Goal: Book appointment/travel/reservation

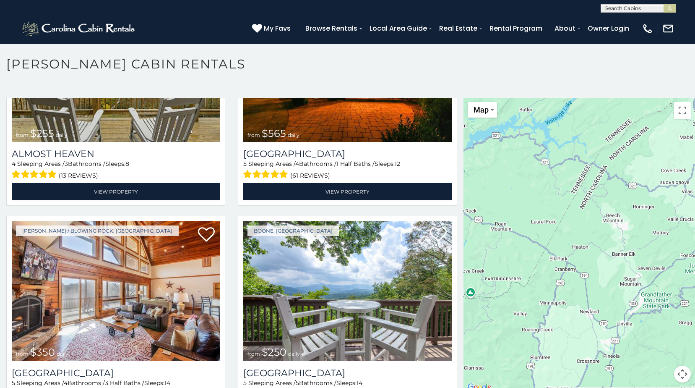
scroll to position [1930, 0]
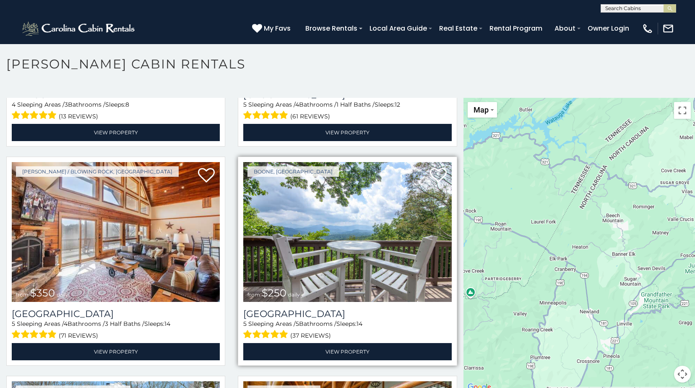
click at [360, 262] on img at bounding box center [347, 232] width 208 height 140
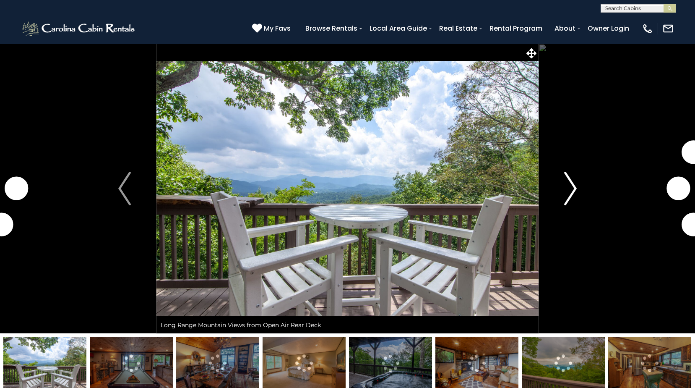
click at [570, 195] on img "Next" at bounding box center [570, 189] width 13 height 34
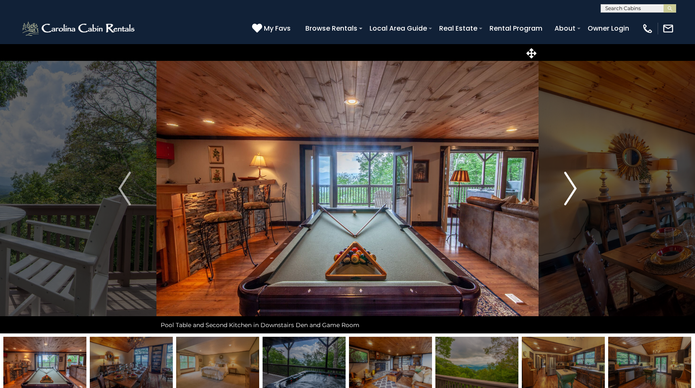
click at [571, 185] on img "Next" at bounding box center [570, 189] width 13 height 34
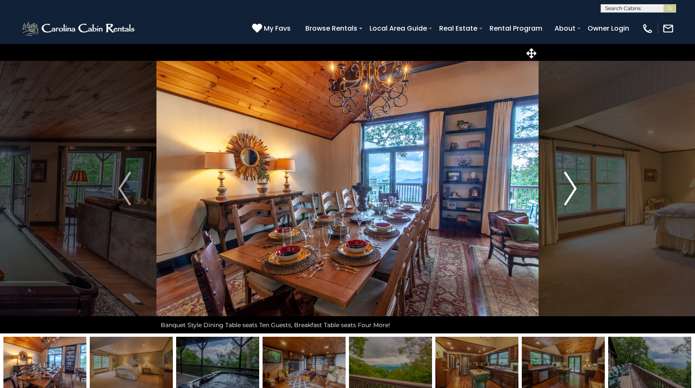
click at [570, 191] on img "Next" at bounding box center [570, 189] width 13 height 34
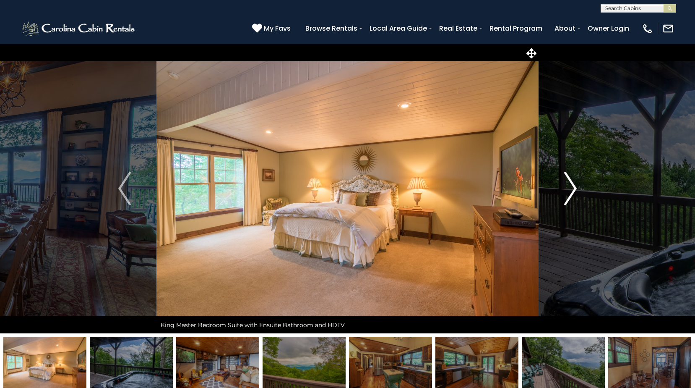
click at [569, 191] on img "Next" at bounding box center [570, 189] width 13 height 34
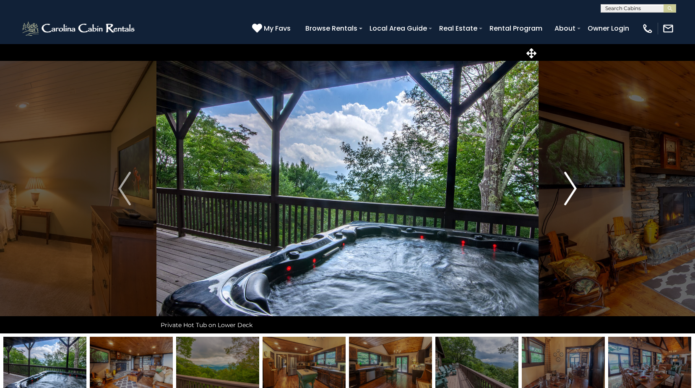
click at [569, 191] on img "Next" at bounding box center [570, 189] width 13 height 34
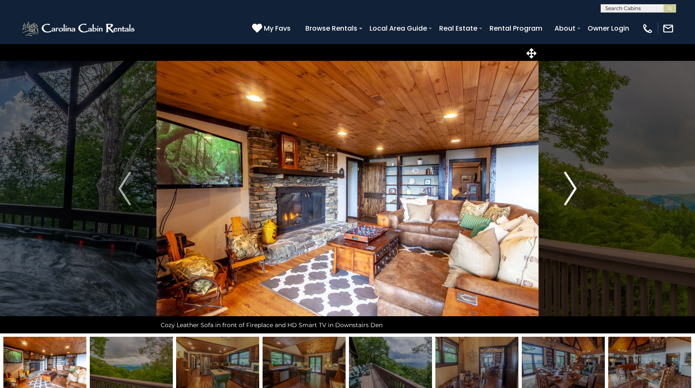
click at [569, 191] on img "Next" at bounding box center [570, 189] width 13 height 34
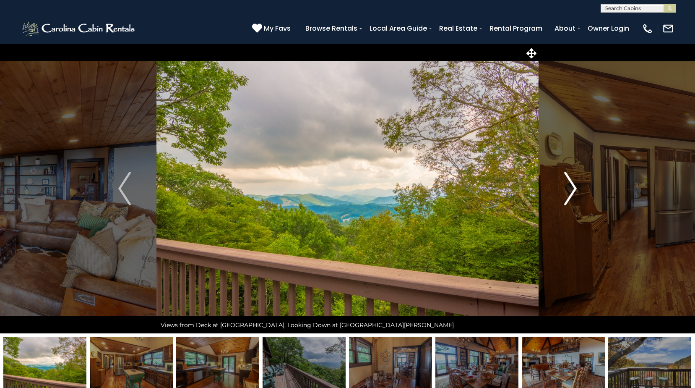
click at [569, 191] on img "Next" at bounding box center [570, 189] width 13 height 34
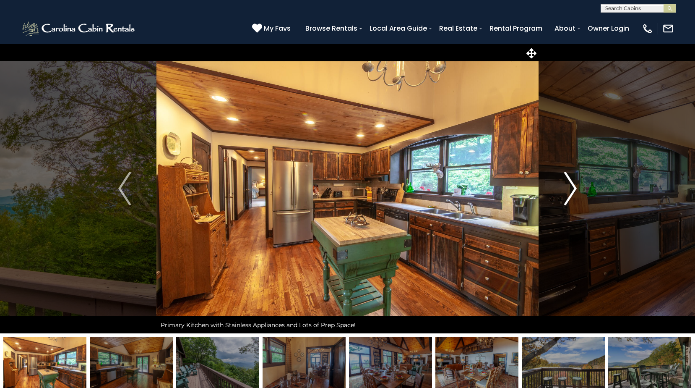
click at [569, 191] on img "Next" at bounding box center [570, 189] width 13 height 34
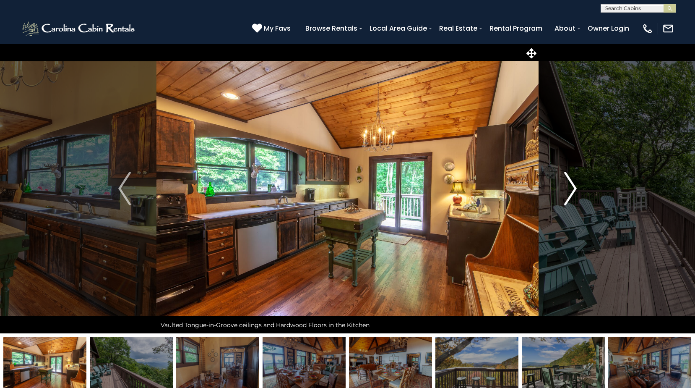
click at [569, 191] on img "Next" at bounding box center [570, 189] width 13 height 34
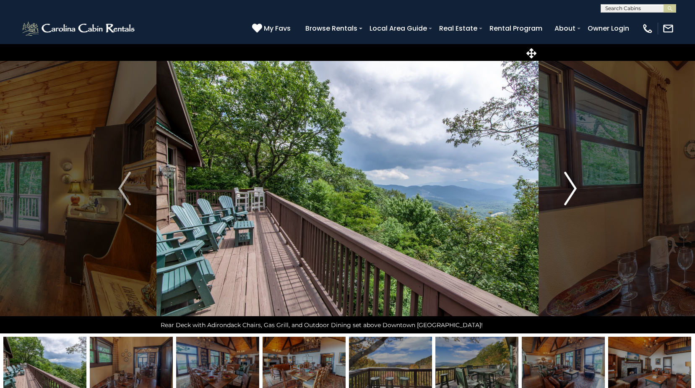
click at [569, 191] on img "Next" at bounding box center [570, 189] width 13 height 34
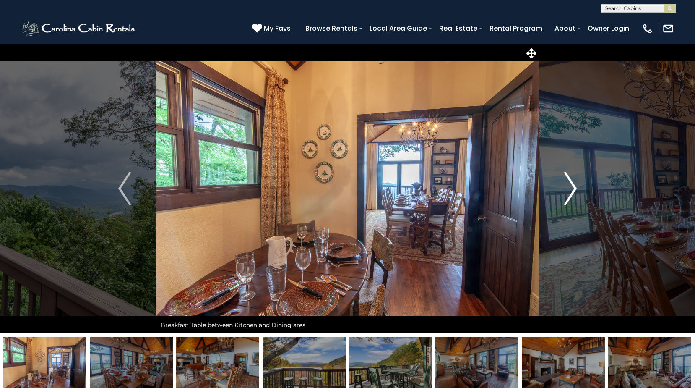
click at [569, 191] on img "Next" at bounding box center [570, 189] width 13 height 34
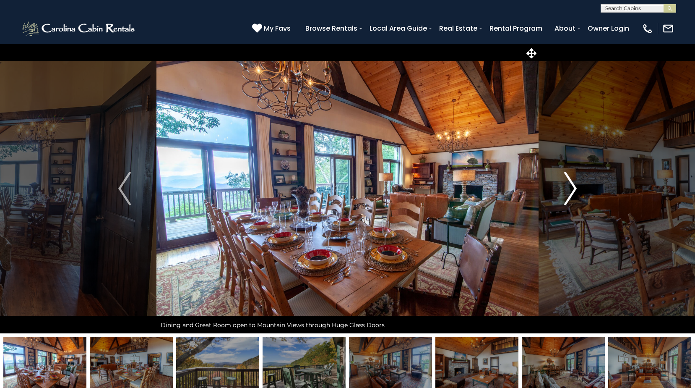
click at [569, 191] on img "Next" at bounding box center [570, 189] width 13 height 34
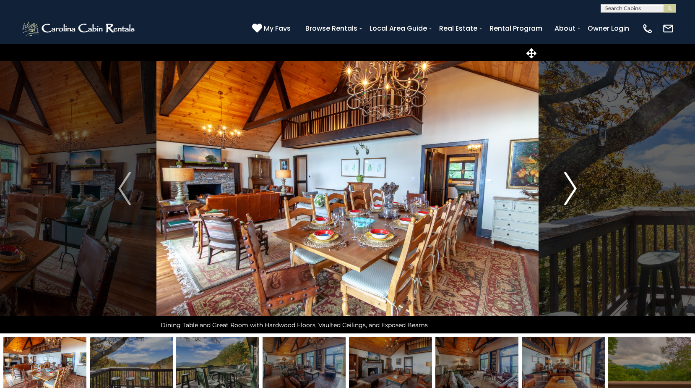
click at [569, 191] on img "Next" at bounding box center [570, 189] width 13 height 34
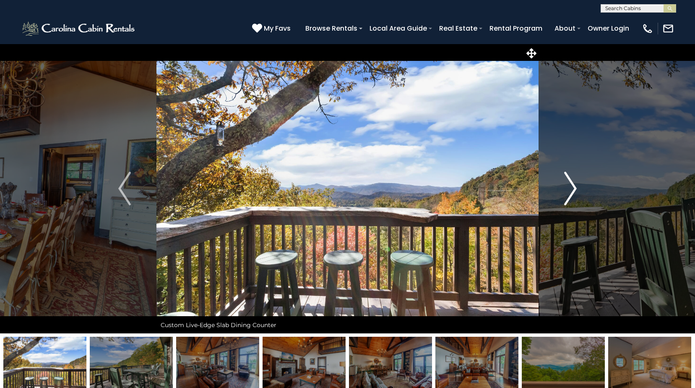
click at [569, 191] on img "Next" at bounding box center [570, 189] width 13 height 34
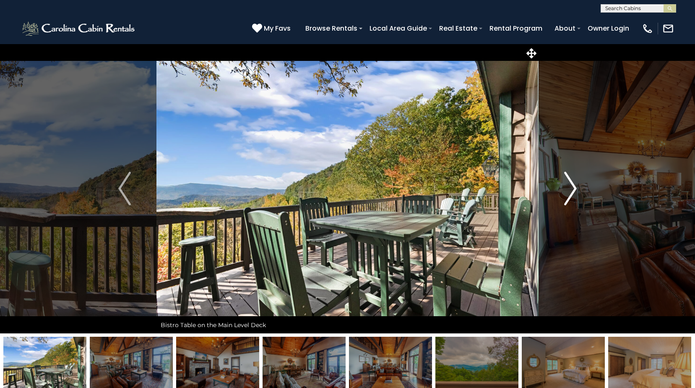
click at [569, 191] on img "Next" at bounding box center [570, 189] width 13 height 34
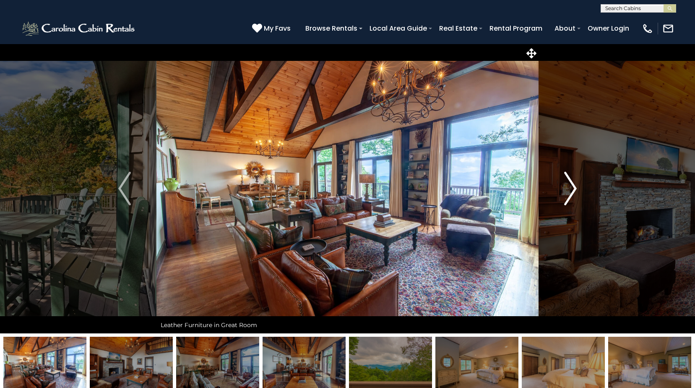
click at [569, 191] on img "Next" at bounding box center [570, 189] width 13 height 34
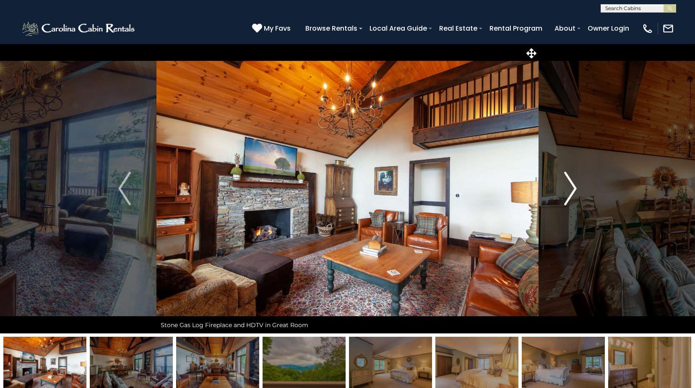
click at [569, 191] on img "Next" at bounding box center [570, 189] width 13 height 34
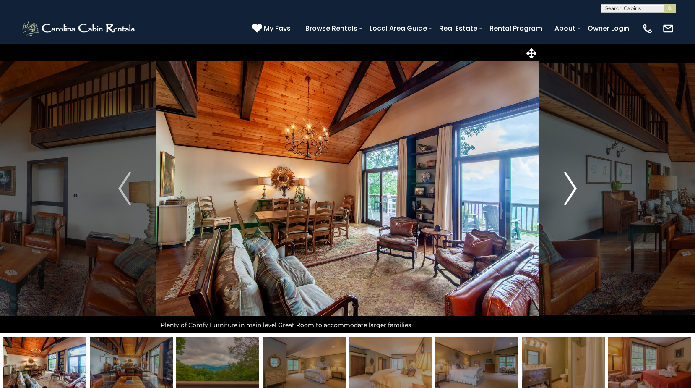
click at [569, 191] on img "Next" at bounding box center [570, 189] width 13 height 34
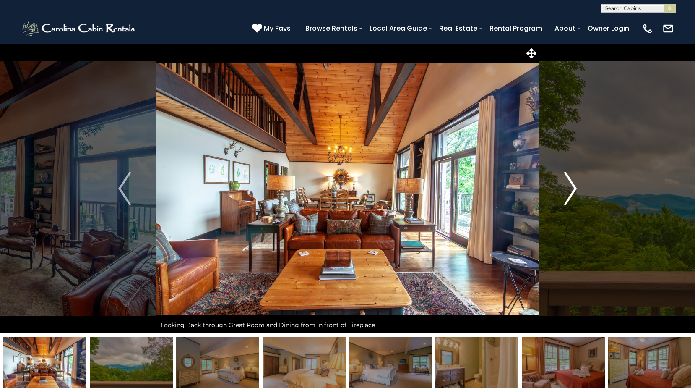
click at [569, 191] on img "Next" at bounding box center [570, 189] width 13 height 34
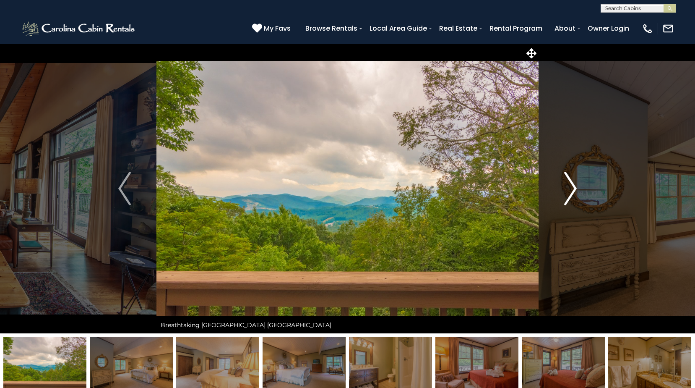
click at [569, 191] on img "Next" at bounding box center [570, 189] width 13 height 34
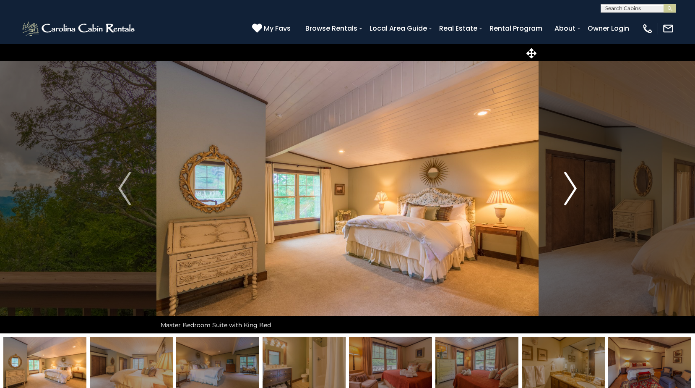
click at [569, 191] on img "Next" at bounding box center [570, 189] width 13 height 34
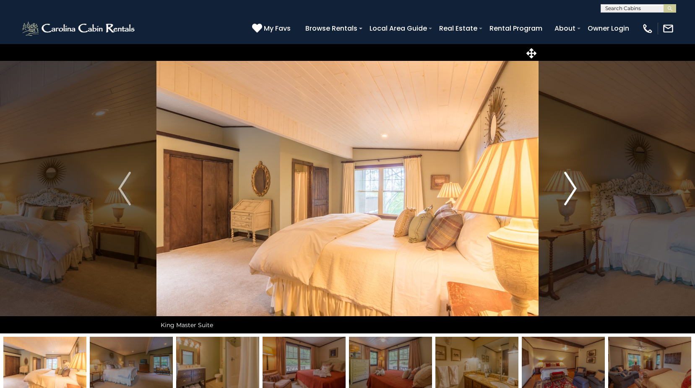
click at [569, 191] on img "Next" at bounding box center [570, 189] width 13 height 34
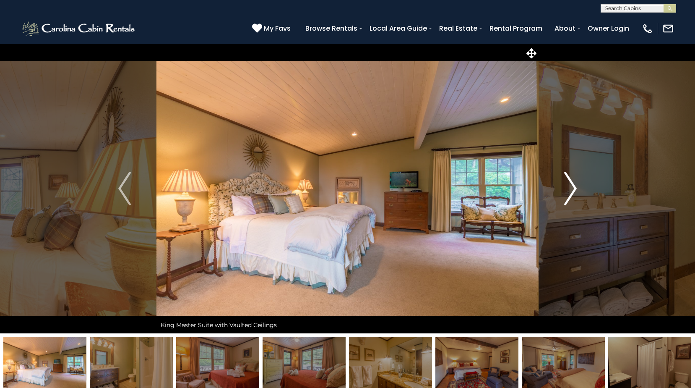
click at [569, 191] on img "Next" at bounding box center [570, 189] width 13 height 34
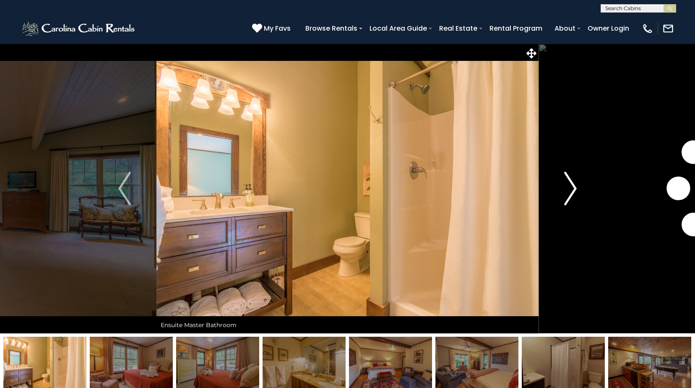
click at [569, 191] on img "Next" at bounding box center [570, 189] width 13 height 34
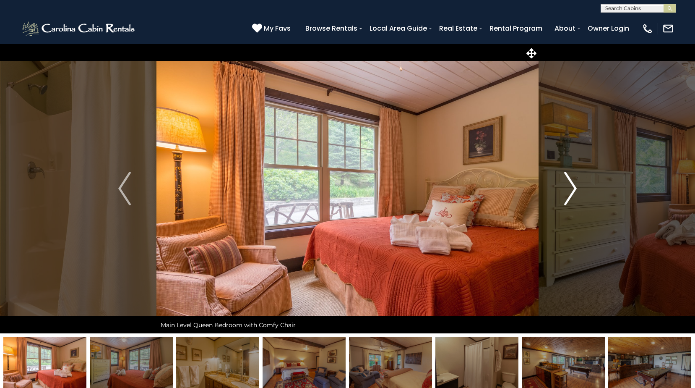
click at [569, 191] on img "Next" at bounding box center [570, 189] width 13 height 34
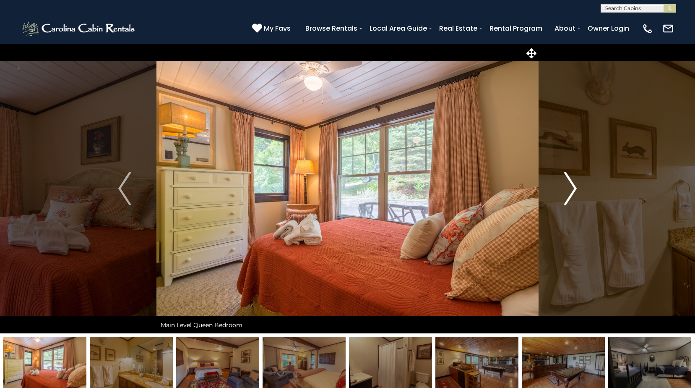
click at [569, 191] on img "Next" at bounding box center [570, 189] width 13 height 34
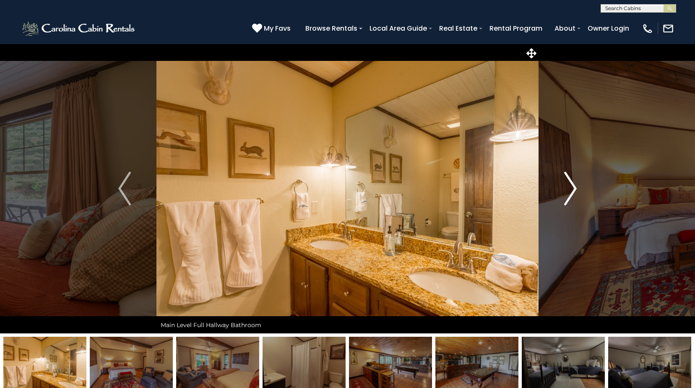
click at [569, 191] on img "Next" at bounding box center [570, 189] width 13 height 34
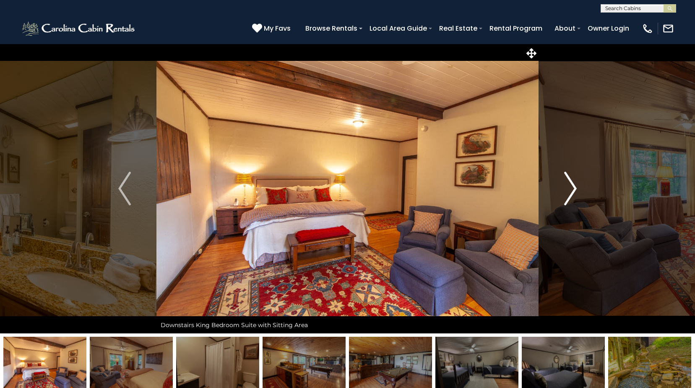
click at [569, 191] on img "Next" at bounding box center [570, 189] width 13 height 34
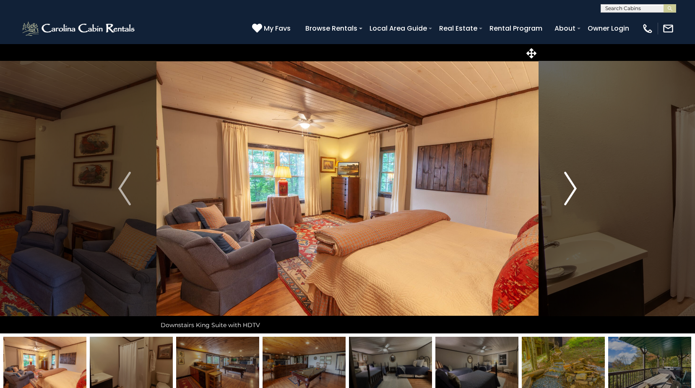
click at [569, 191] on img "Next" at bounding box center [570, 189] width 13 height 34
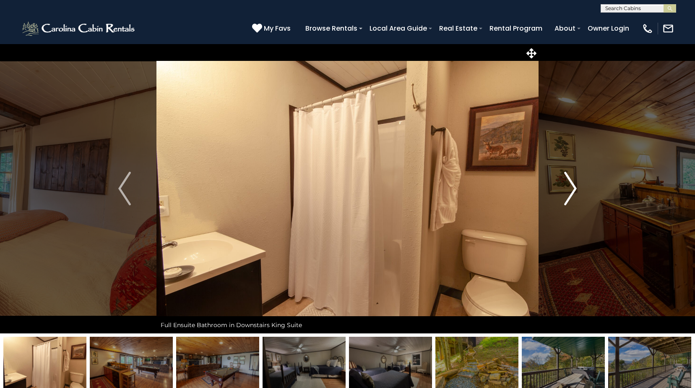
click at [569, 191] on img "Next" at bounding box center [570, 189] width 13 height 34
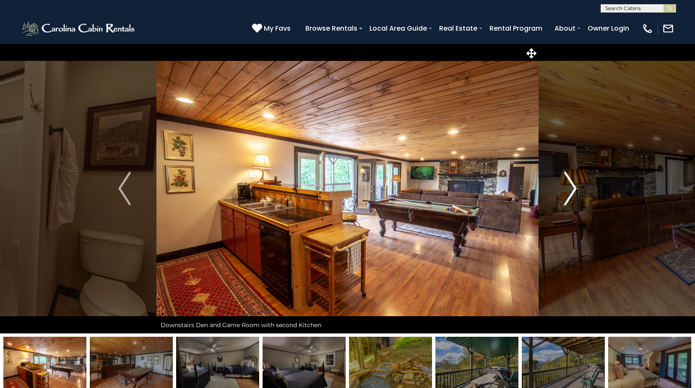
click at [569, 191] on img "Next" at bounding box center [570, 189] width 13 height 34
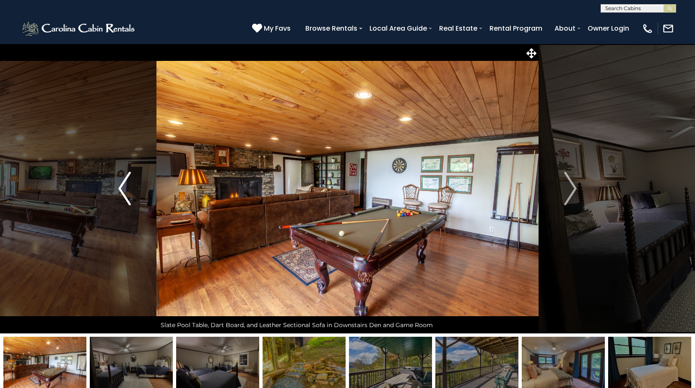
click at [118, 183] on img "Previous" at bounding box center [124, 189] width 13 height 34
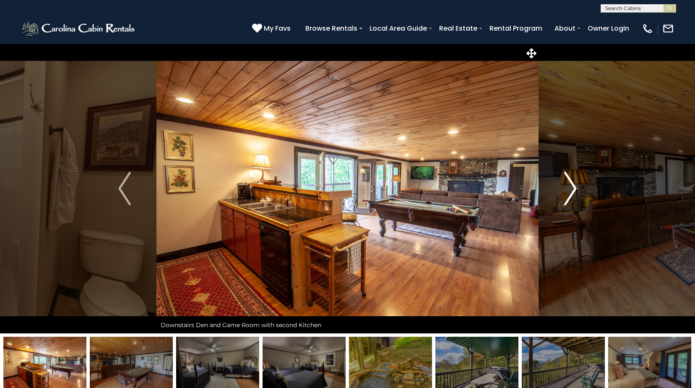
click at [569, 184] on img "Next" at bounding box center [570, 189] width 13 height 34
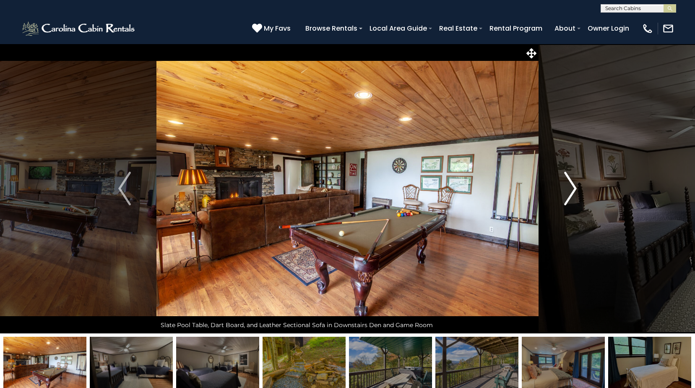
click at [569, 184] on img "Next" at bounding box center [570, 189] width 13 height 34
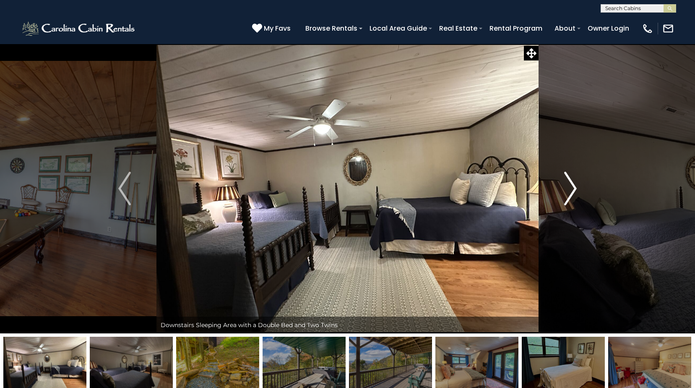
click at [569, 184] on img "Next" at bounding box center [570, 189] width 13 height 34
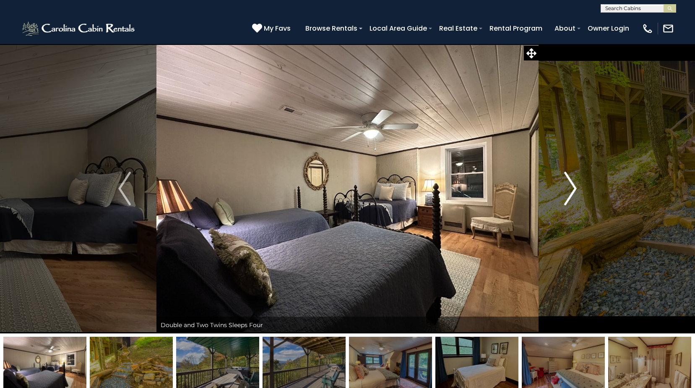
click at [569, 184] on img "Next" at bounding box center [570, 189] width 13 height 34
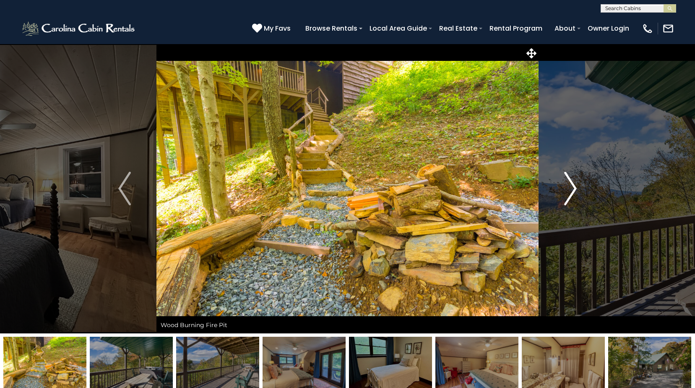
click at [569, 184] on img "Next" at bounding box center [570, 189] width 13 height 34
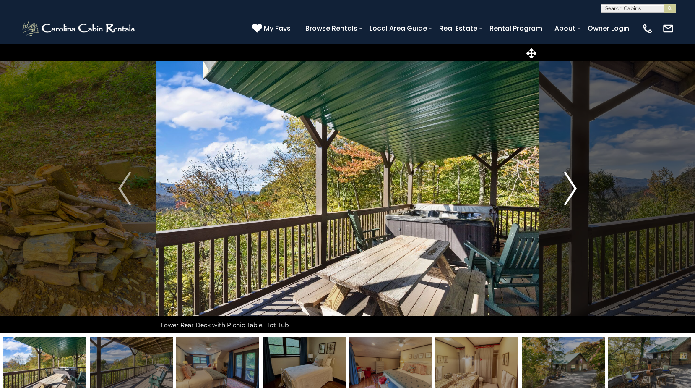
click at [569, 184] on img "Next" at bounding box center [570, 189] width 13 height 34
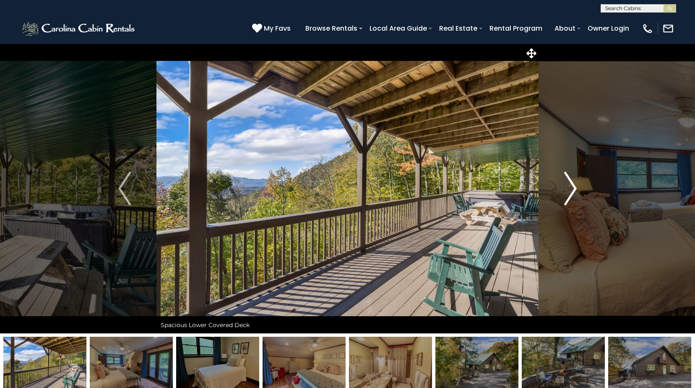
click at [569, 184] on img "Next" at bounding box center [570, 189] width 13 height 34
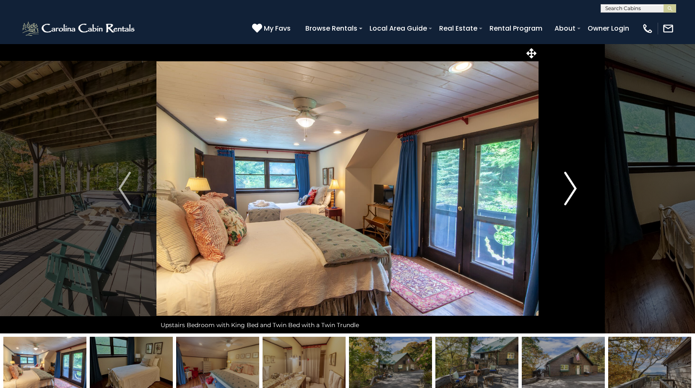
click at [569, 184] on img "Next" at bounding box center [570, 189] width 13 height 34
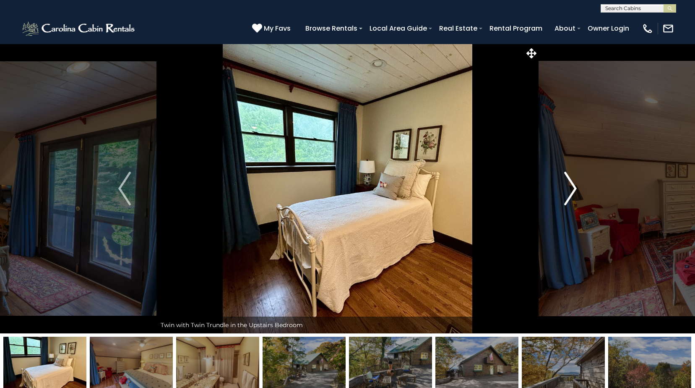
click at [569, 184] on img "Next" at bounding box center [570, 189] width 13 height 34
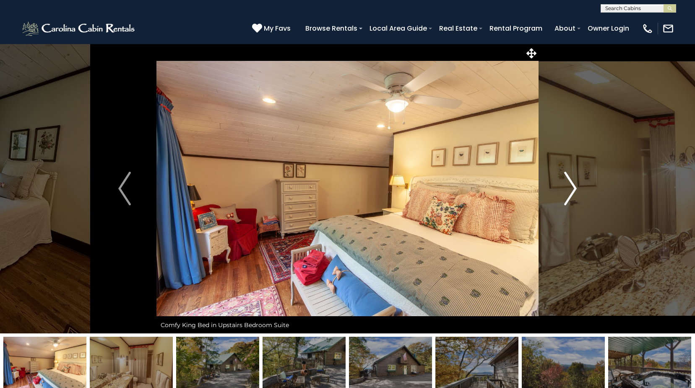
click at [569, 184] on img "Next" at bounding box center [570, 189] width 13 height 34
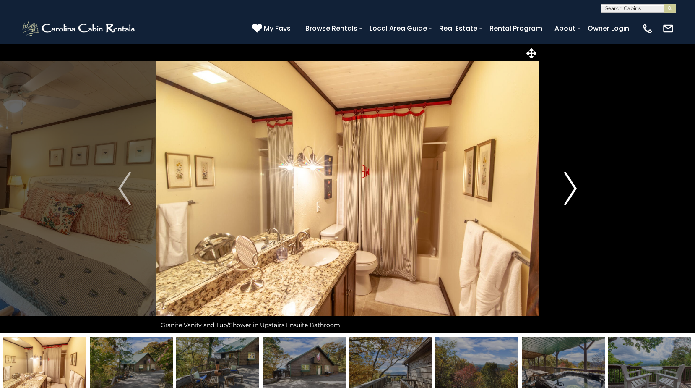
click at [569, 184] on img "Next" at bounding box center [570, 189] width 13 height 34
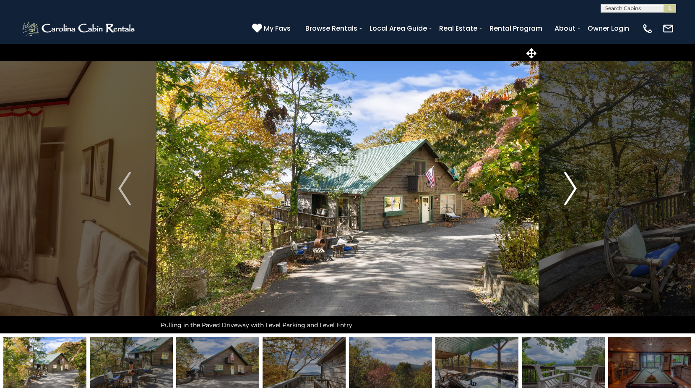
click at [569, 183] on img "Next" at bounding box center [570, 189] width 13 height 34
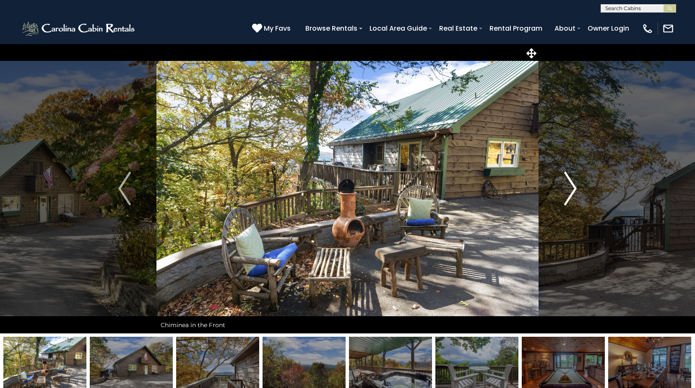
click at [569, 183] on img "Next" at bounding box center [570, 189] width 13 height 34
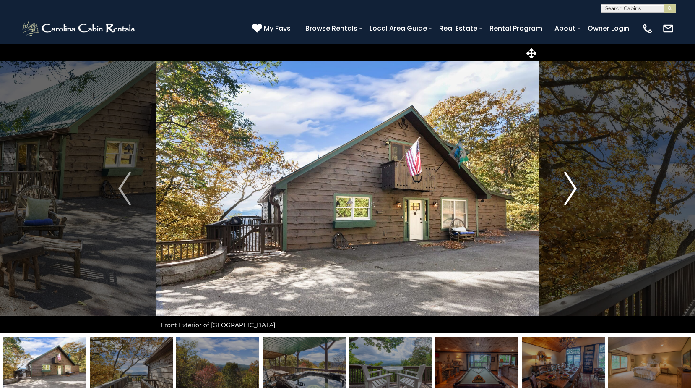
click at [569, 183] on img "Next" at bounding box center [570, 189] width 13 height 34
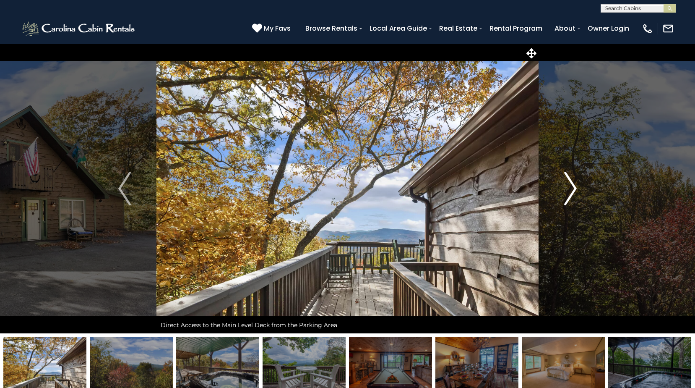
click at [569, 183] on img "Next" at bounding box center [570, 189] width 13 height 34
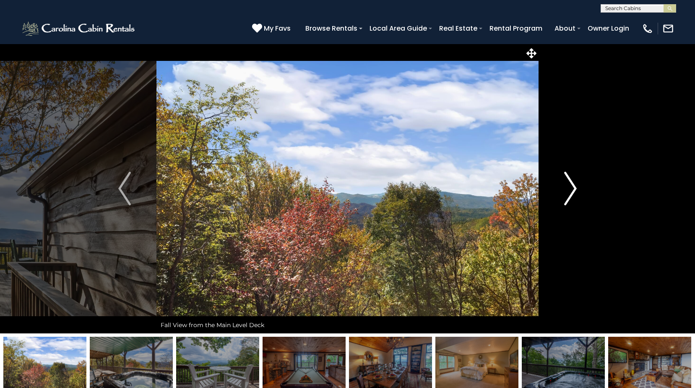
click at [569, 183] on img "Next" at bounding box center [570, 189] width 13 height 34
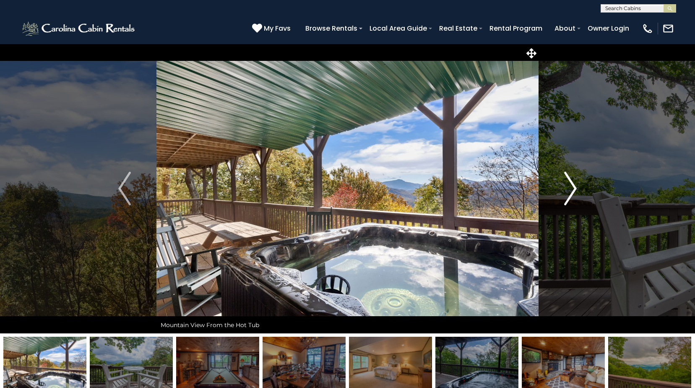
click at [569, 183] on img "Next" at bounding box center [570, 189] width 13 height 34
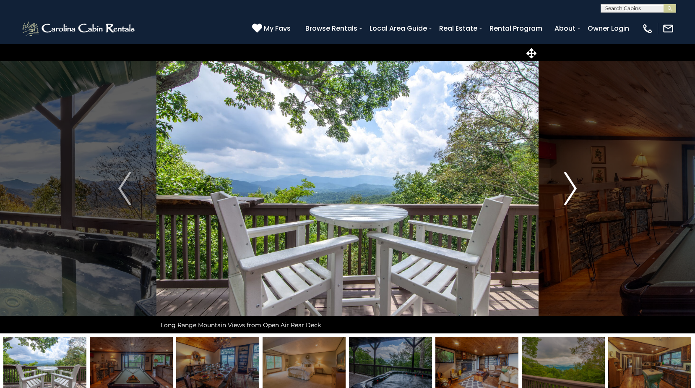
click at [569, 183] on img "Next" at bounding box center [570, 189] width 13 height 34
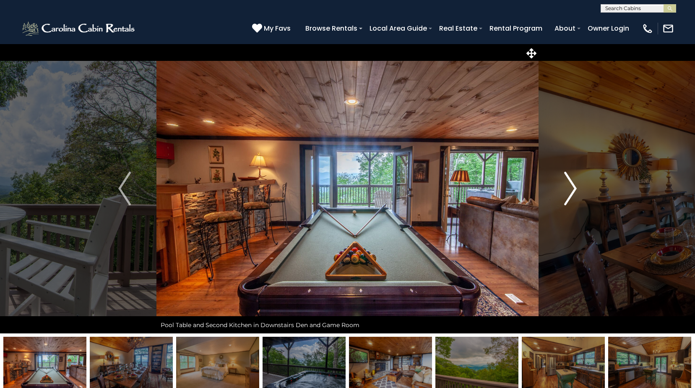
click at [569, 183] on img "Next" at bounding box center [570, 189] width 13 height 34
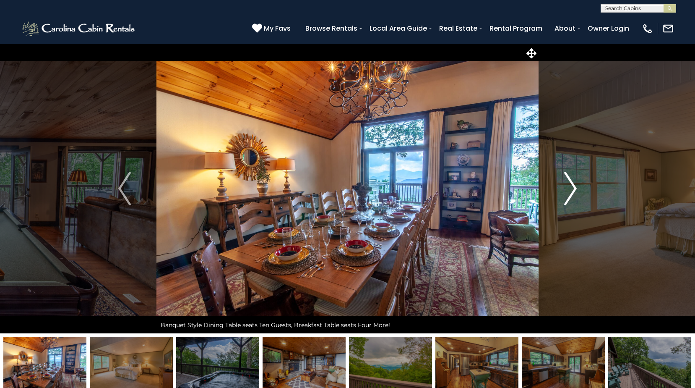
click at [569, 183] on img "Next" at bounding box center [570, 189] width 13 height 34
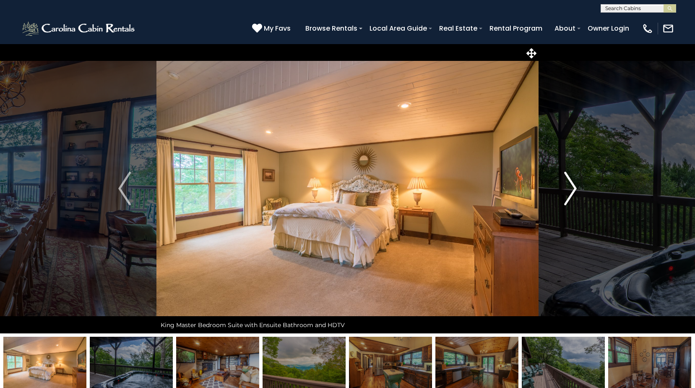
click at [569, 183] on img "Next" at bounding box center [570, 189] width 13 height 34
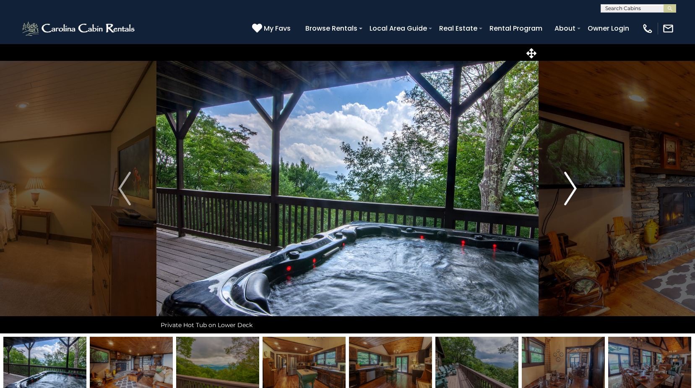
click at [569, 183] on img "Next" at bounding box center [570, 189] width 13 height 34
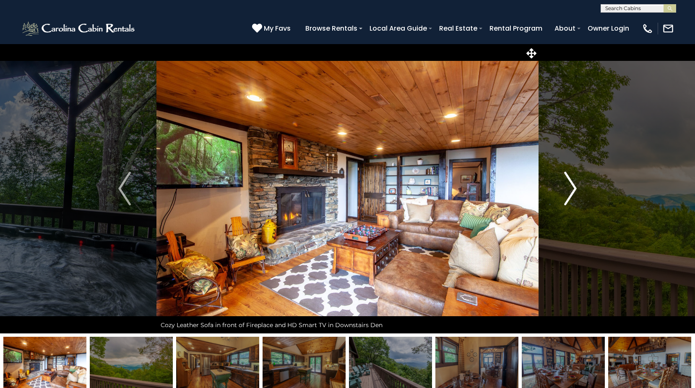
click at [569, 183] on img "Next" at bounding box center [570, 189] width 13 height 34
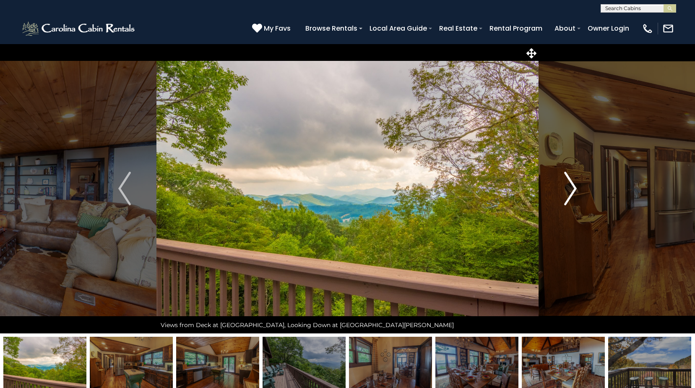
click at [569, 183] on img "Next" at bounding box center [570, 189] width 13 height 34
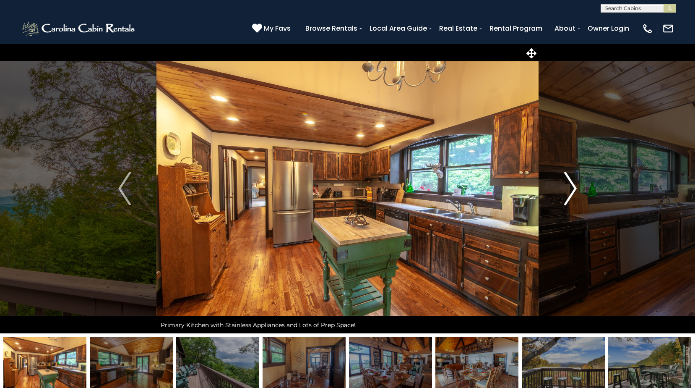
click at [569, 183] on img "Next" at bounding box center [570, 189] width 13 height 34
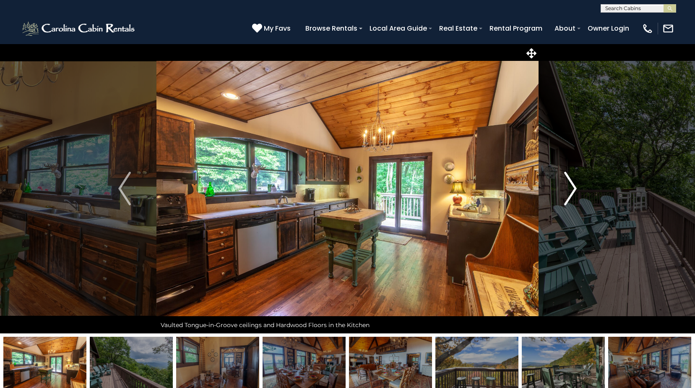
click at [569, 183] on img "Next" at bounding box center [570, 189] width 13 height 34
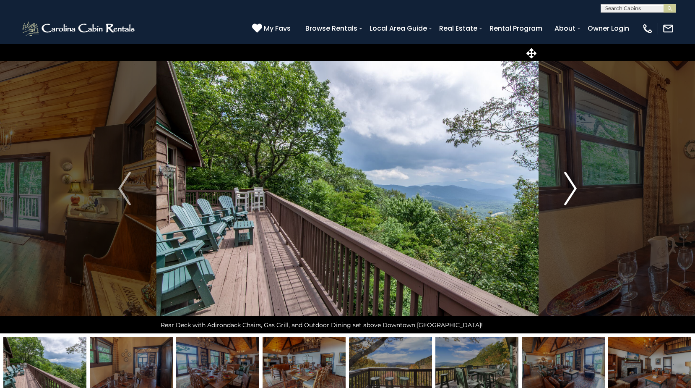
click at [569, 183] on img "Next" at bounding box center [570, 189] width 13 height 34
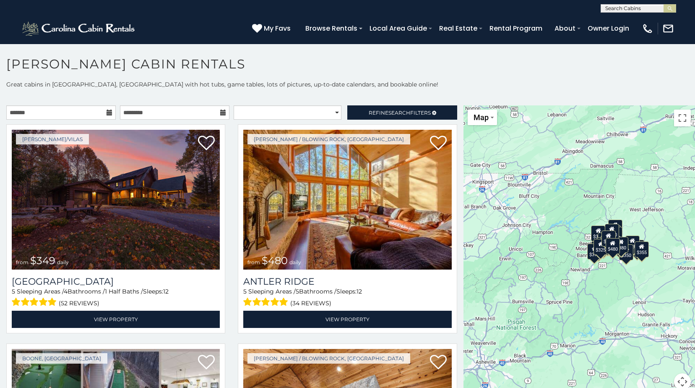
click at [613, 288] on div "$349 $480 $525 $315 $355 $635 $675 $930 $400 $451 $330 $400 $485 $460 $395 $695…" at bounding box center [580, 252] width 232 height 294
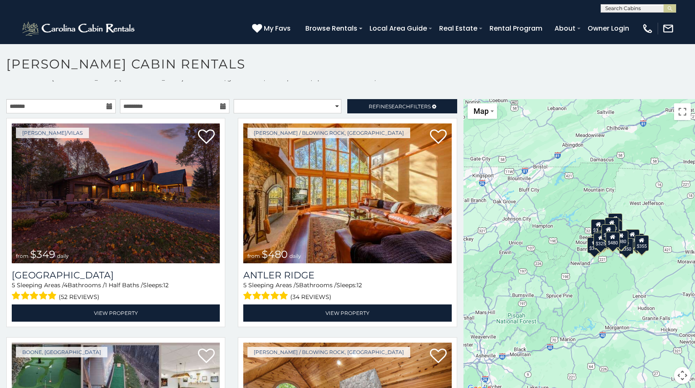
scroll to position [8, 0]
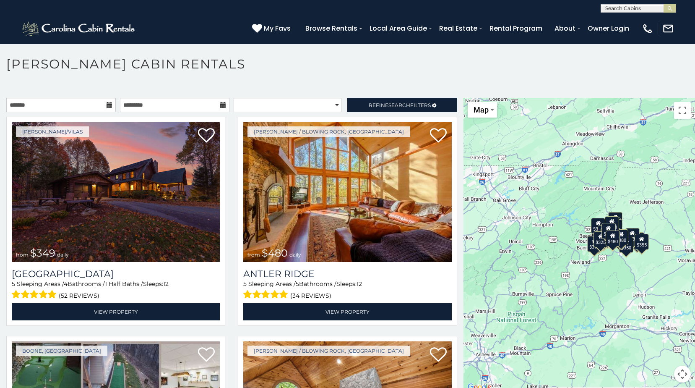
click at [616, 279] on div "$349 $480 $525 $315 $355 $635 $675 $930 $400 $451 $330 $400 $485 $460 $395 $695…" at bounding box center [580, 245] width 232 height 294
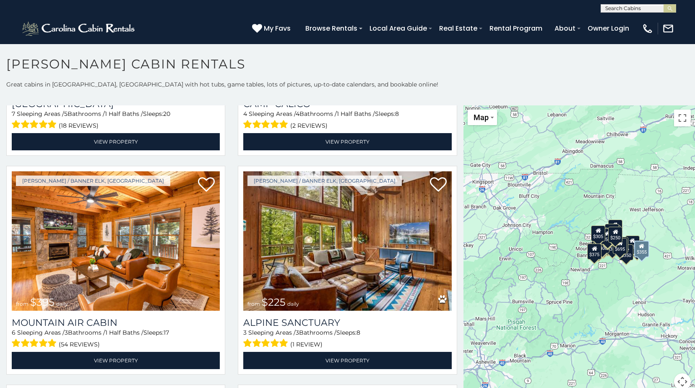
scroll to position [2811, 0]
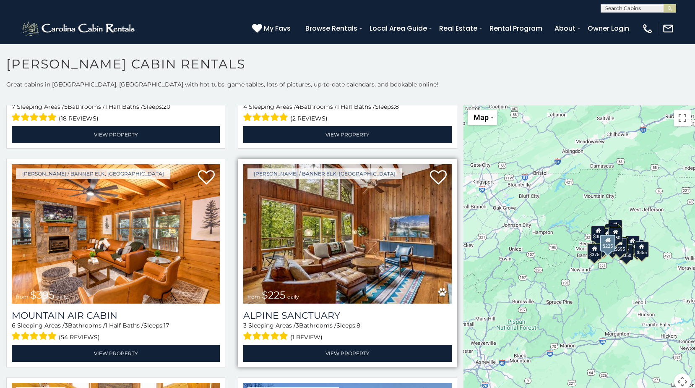
click at [366, 202] on img at bounding box center [347, 234] width 208 height 140
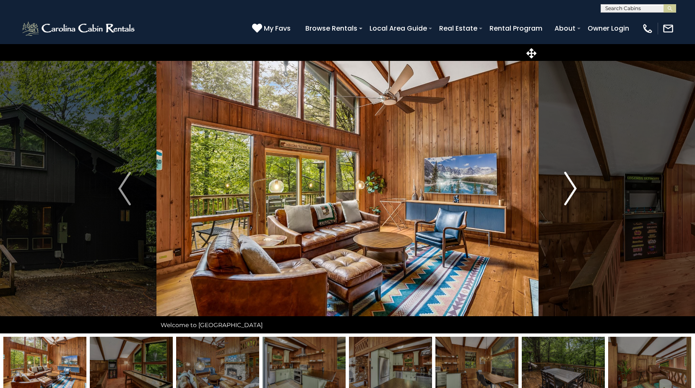
click at [578, 188] on button "Next" at bounding box center [571, 188] width 64 height 289
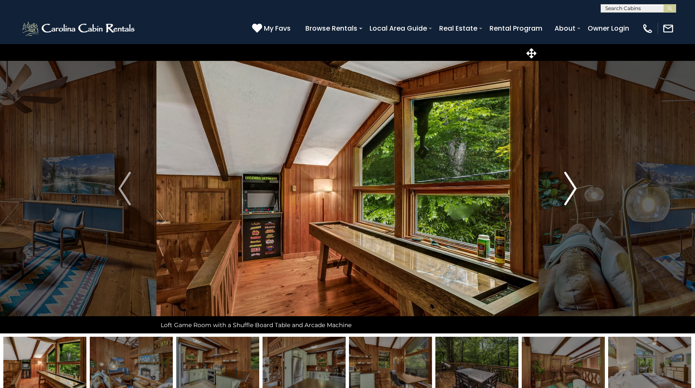
click at [578, 188] on button "Next" at bounding box center [571, 188] width 64 height 289
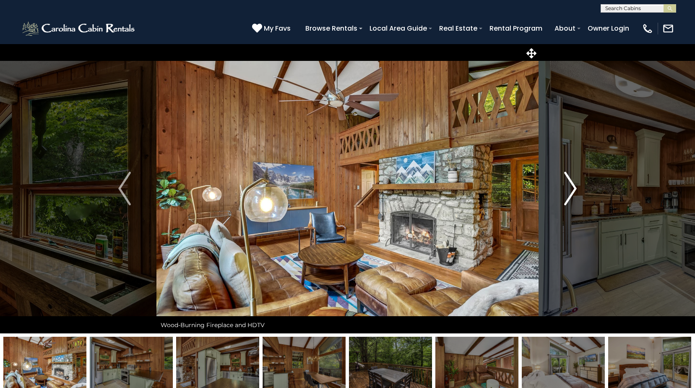
click at [578, 188] on button "Next" at bounding box center [571, 188] width 64 height 289
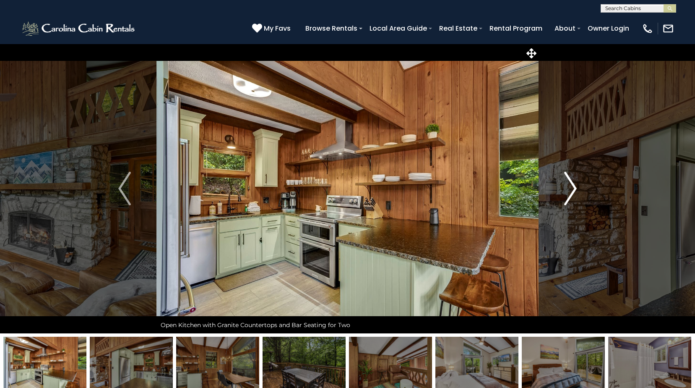
click at [578, 188] on button "Next" at bounding box center [571, 188] width 64 height 289
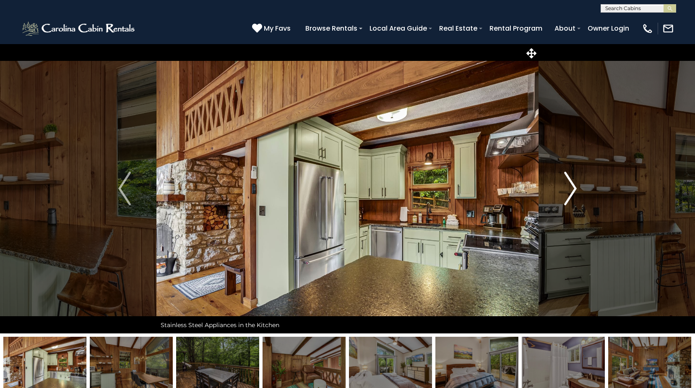
click at [578, 188] on button "Next" at bounding box center [571, 188] width 64 height 289
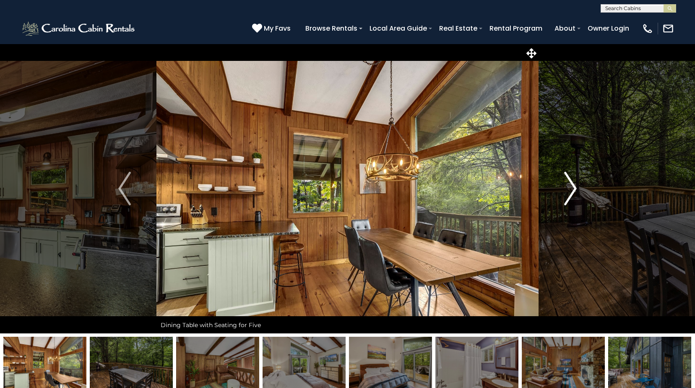
click at [578, 188] on button "Next" at bounding box center [571, 188] width 64 height 289
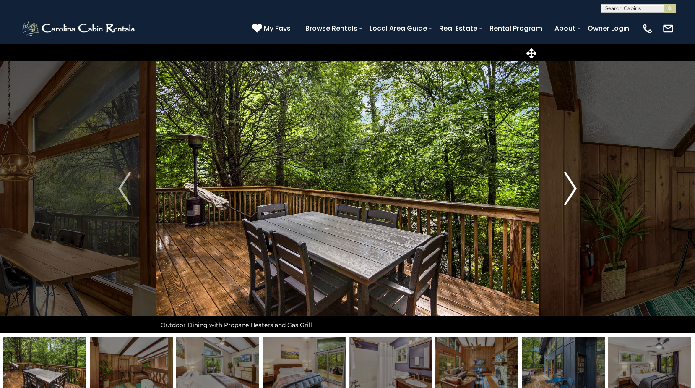
click at [578, 188] on button "Next" at bounding box center [571, 188] width 64 height 289
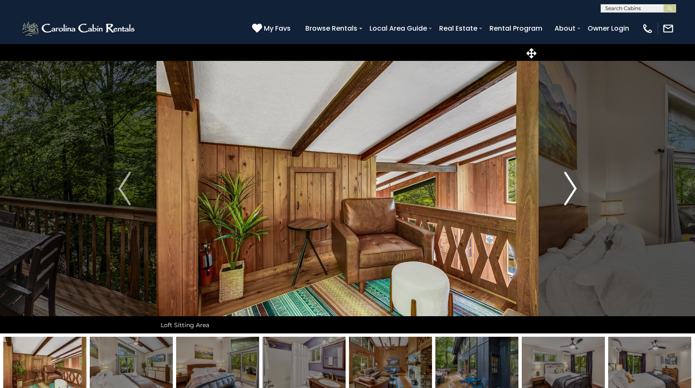
click at [578, 188] on button "Next" at bounding box center [571, 188] width 64 height 289
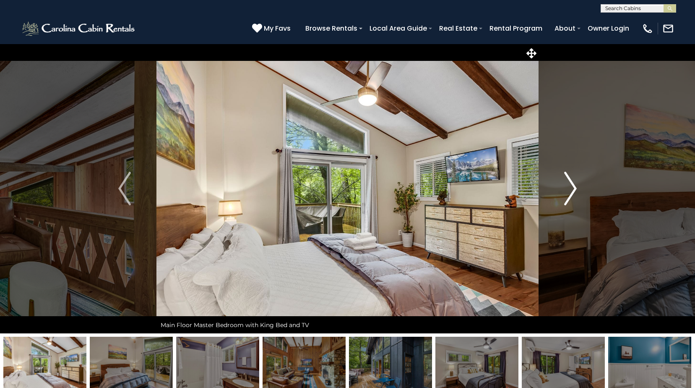
click at [578, 188] on button "Next" at bounding box center [571, 188] width 64 height 289
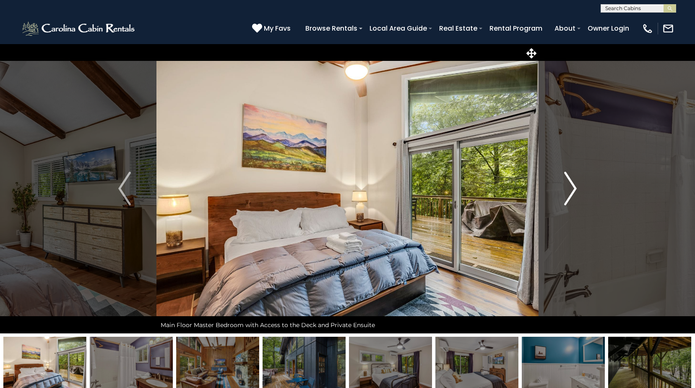
click at [578, 188] on button "Next" at bounding box center [571, 188] width 64 height 289
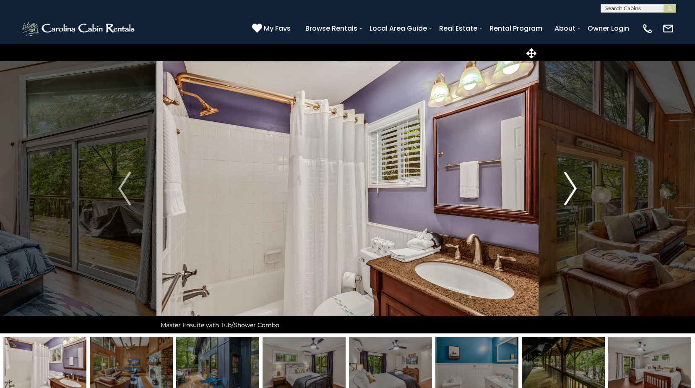
click at [578, 188] on button "Next" at bounding box center [571, 188] width 64 height 289
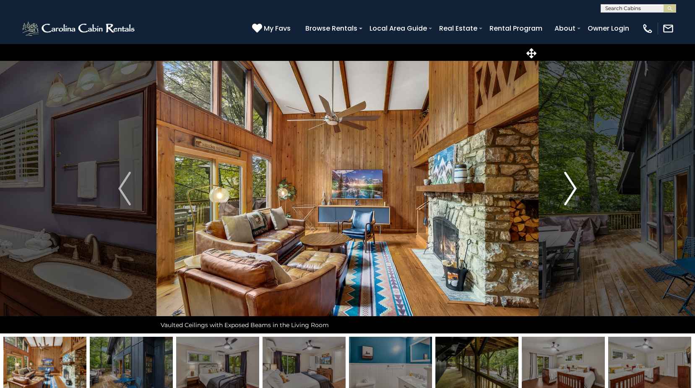
click at [578, 188] on button "Next" at bounding box center [571, 188] width 64 height 289
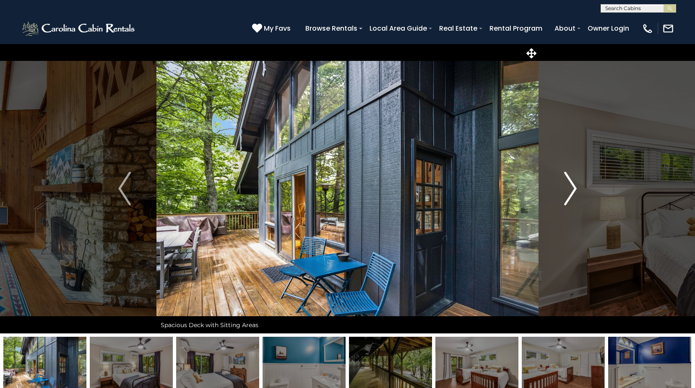
click at [578, 188] on button "Next" at bounding box center [571, 188] width 64 height 289
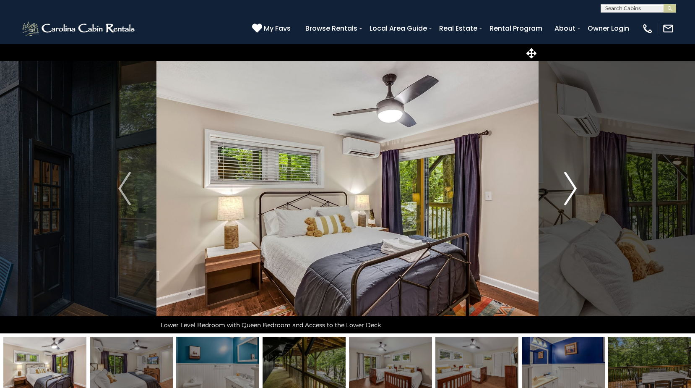
click at [578, 188] on button "Next" at bounding box center [571, 188] width 64 height 289
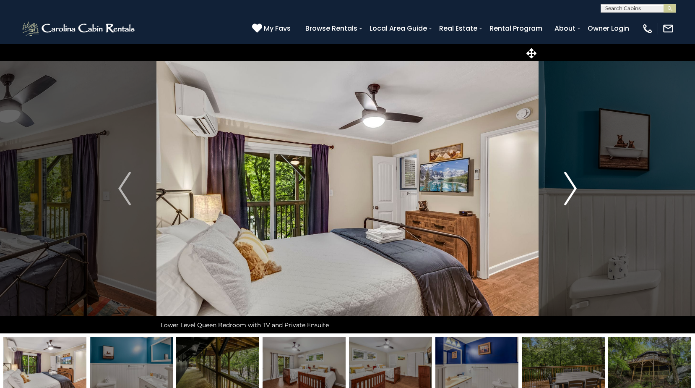
click at [578, 188] on button "Next" at bounding box center [571, 188] width 64 height 289
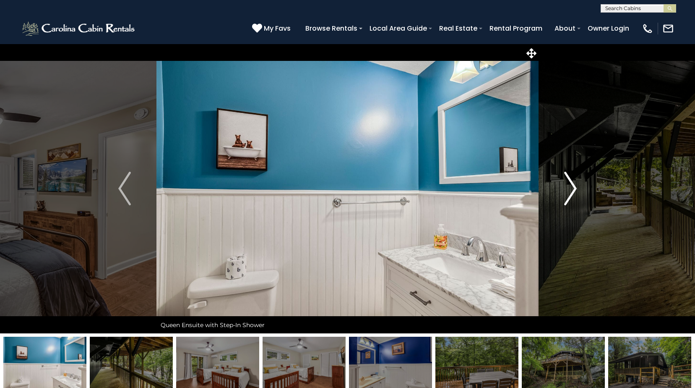
click at [578, 188] on button "Next" at bounding box center [571, 188] width 64 height 289
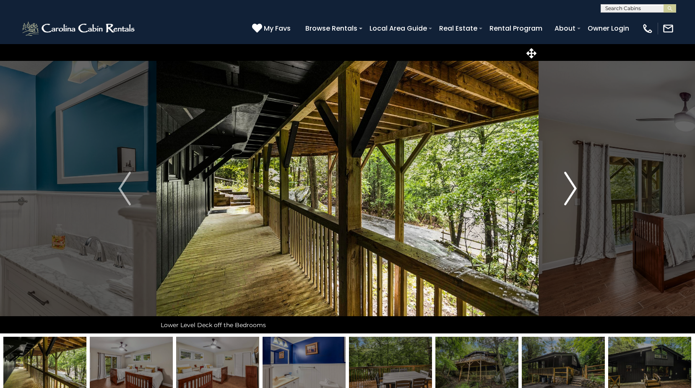
click at [578, 188] on button "Next" at bounding box center [571, 188] width 64 height 289
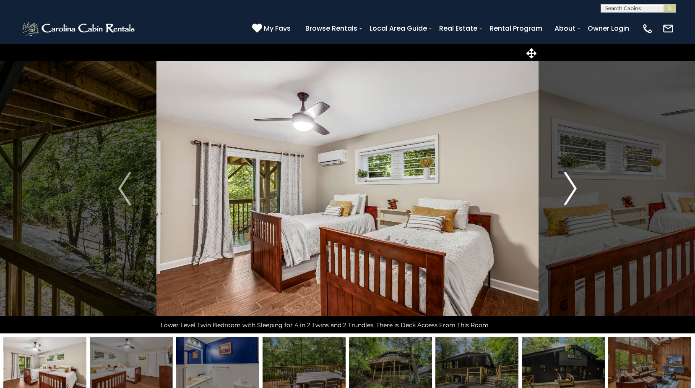
click at [578, 188] on button "Next" at bounding box center [571, 188] width 64 height 289
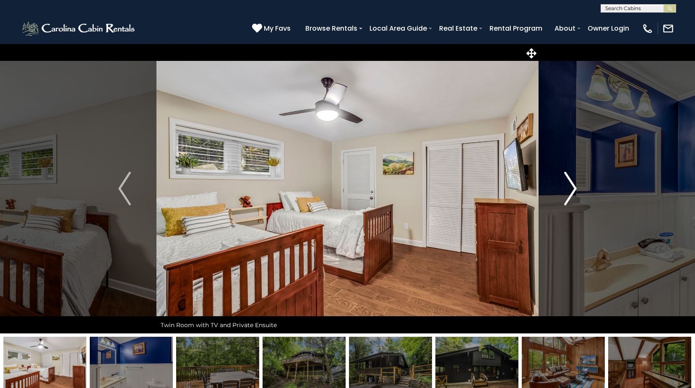
click at [578, 188] on button "Next" at bounding box center [571, 188] width 64 height 289
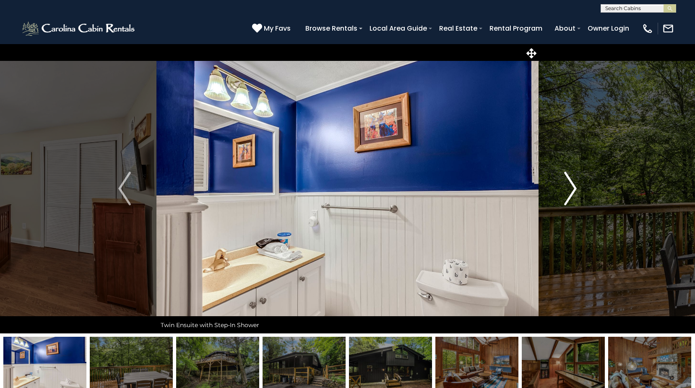
click at [578, 188] on button "Next" at bounding box center [571, 188] width 64 height 289
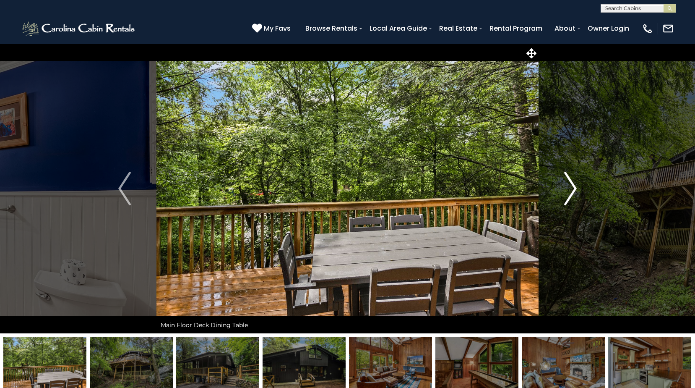
click at [578, 188] on button "Next" at bounding box center [571, 188] width 64 height 289
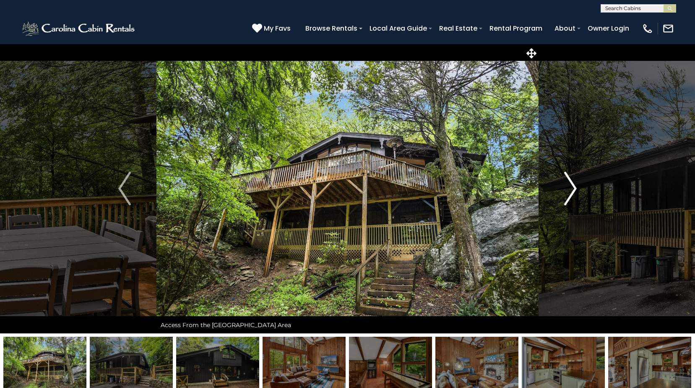
click at [578, 188] on button "Next" at bounding box center [571, 188] width 64 height 289
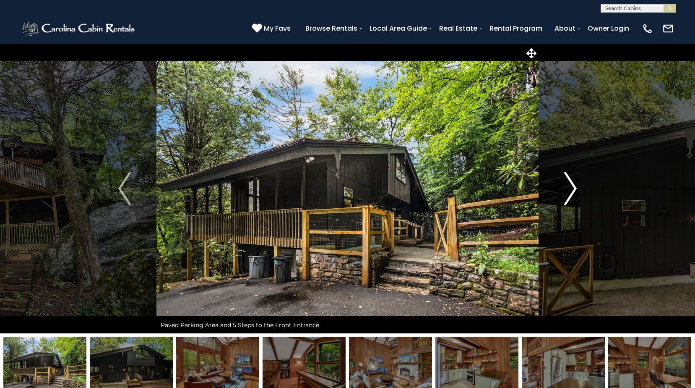
click at [578, 188] on button "Next" at bounding box center [571, 188] width 64 height 289
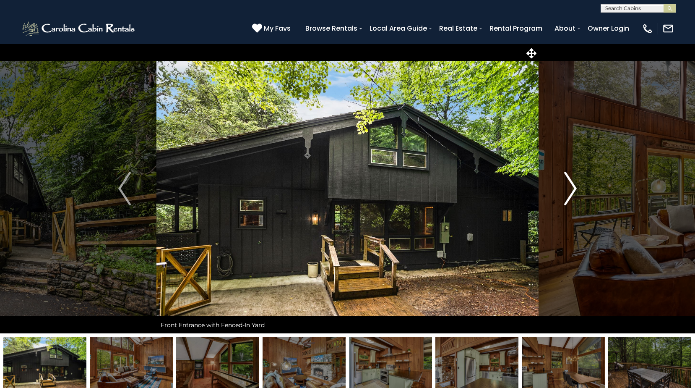
click at [578, 188] on button "Next" at bounding box center [571, 188] width 64 height 289
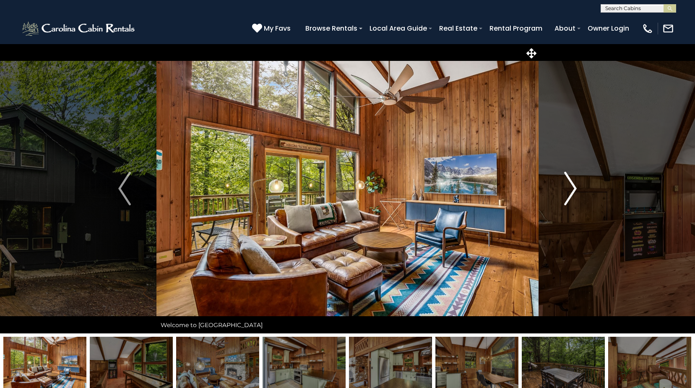
click at [578, 188] on button "Next" at bounding box center [571, 188] width 64 height 289
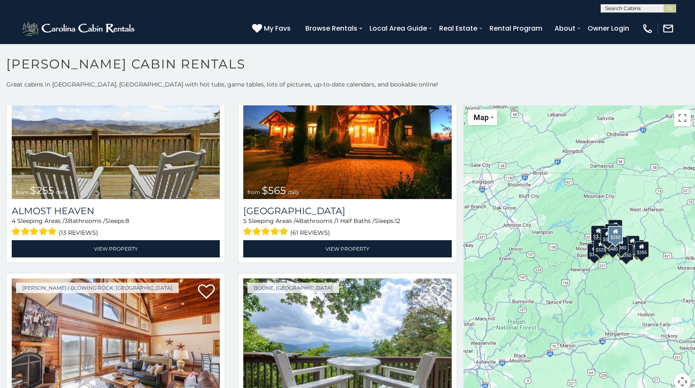
scroll to position [1804, 0]
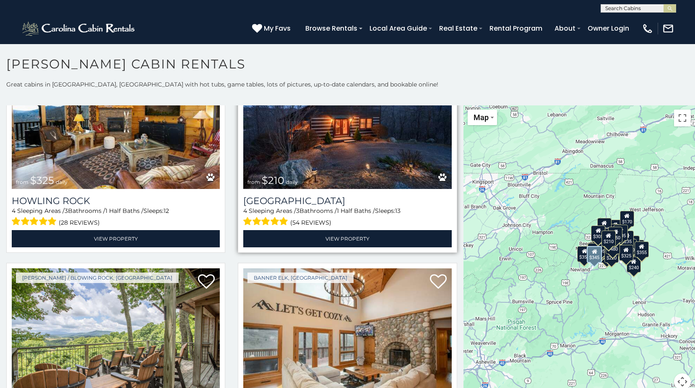
scroll to position [3098, 0]
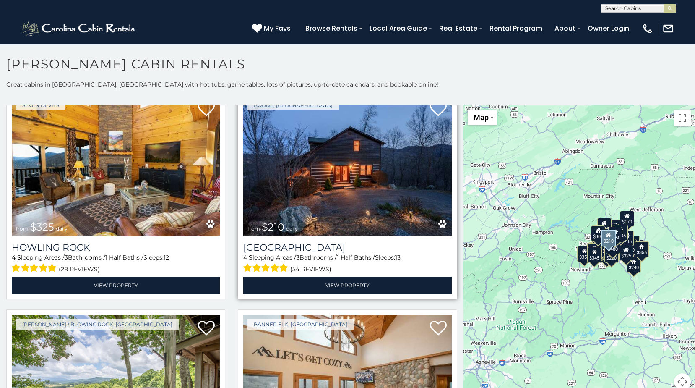
click at [400, 161] on img at bounding box center [347, 166] width 208 height 140
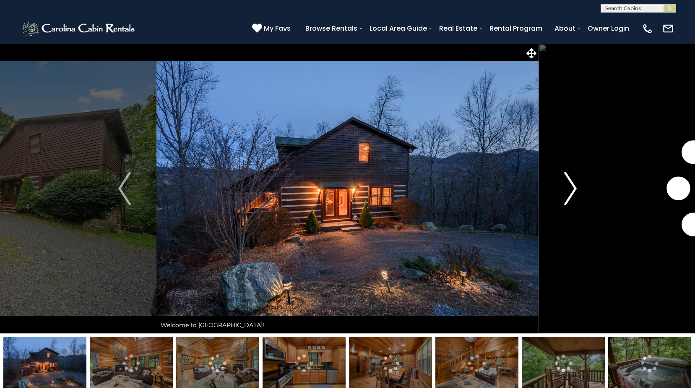
click at [573, 190] on img "Next" at bounding box center [570, 189] width 13 height 34
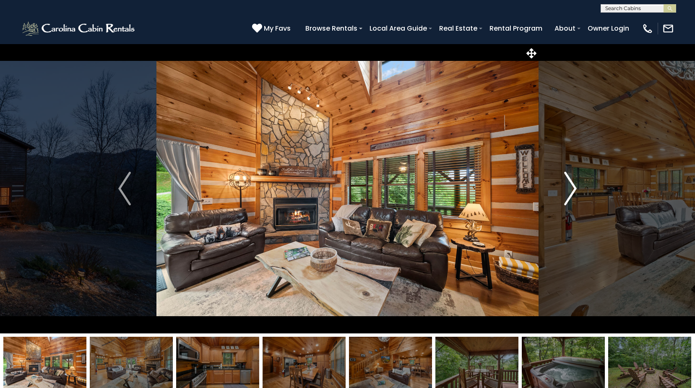
click at [573, 190] on img "Next" at bounding box center [570, 189] width 13 height 34
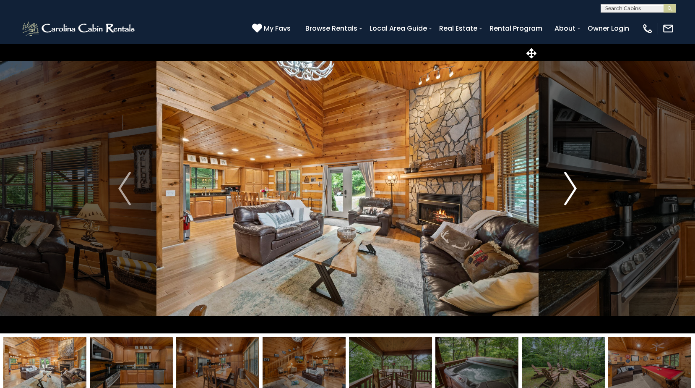
click at [573, 190] on img "Next" at bounding box center [570, 189] width 13 height 34
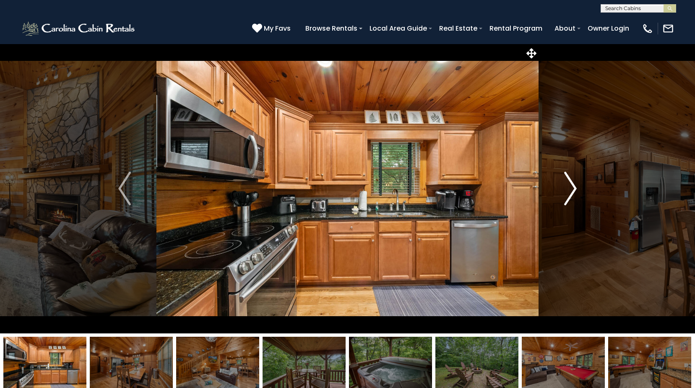
click at [573, 190] on img "Next" at bounding box center [570, 189] width 13 height 34
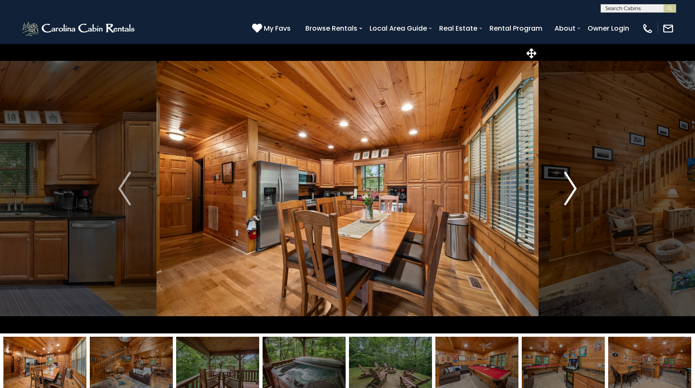
click at [573, 190] on img "Next" at bounding box center [570, 189] width 13 height 34
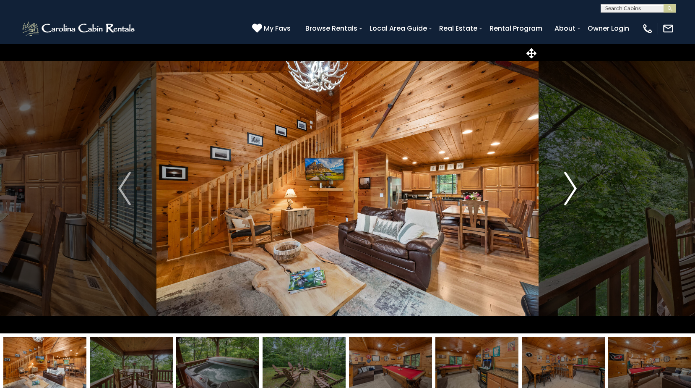
click at [573, 190] on img "Next" at bounding box center [570, 189] width 13 height 34
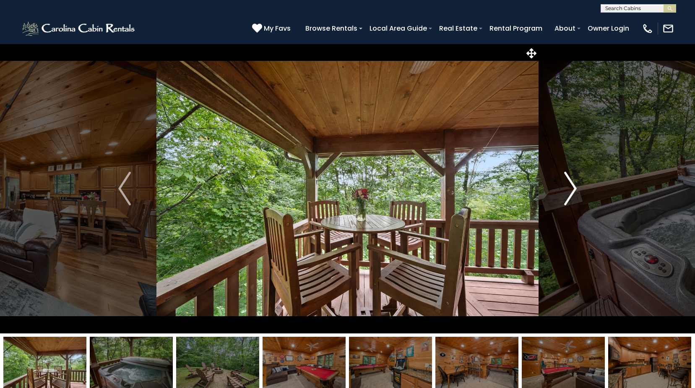
click at [573, 190] on img "Next" at bounding box center [570, 189] width 13 height 34
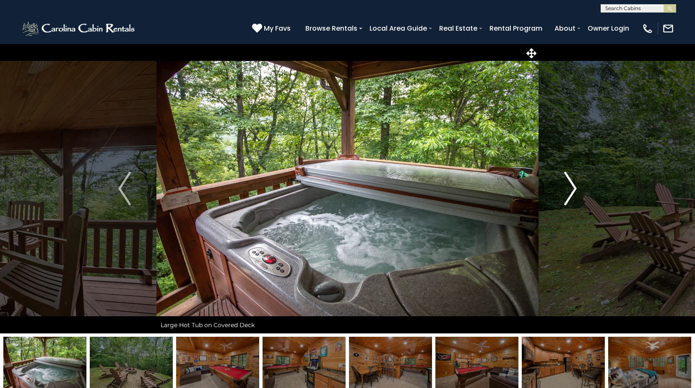
click at [573, 190] on img "Next" at bounding box center [570, 189] width 13 height 34
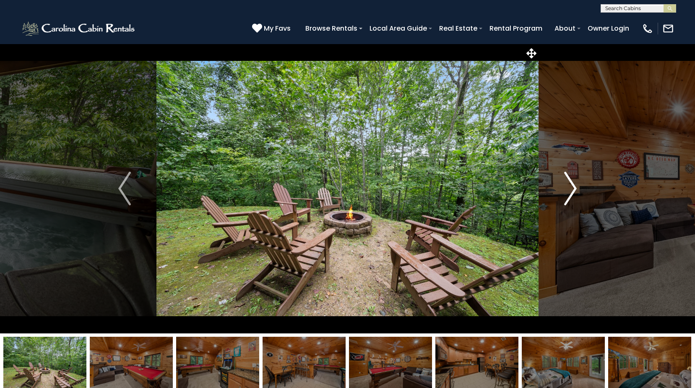
click at [573, 190] on img "Next" at bounding box center [570, 189] width 13 height 34
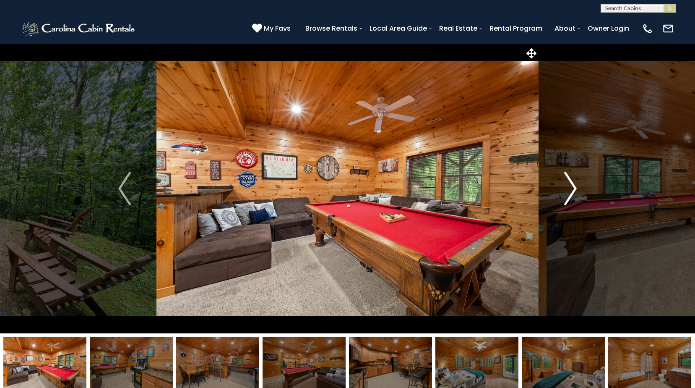
click at [573, 190] on img "Next" at bounding box center [570, 189] width 13 height 34
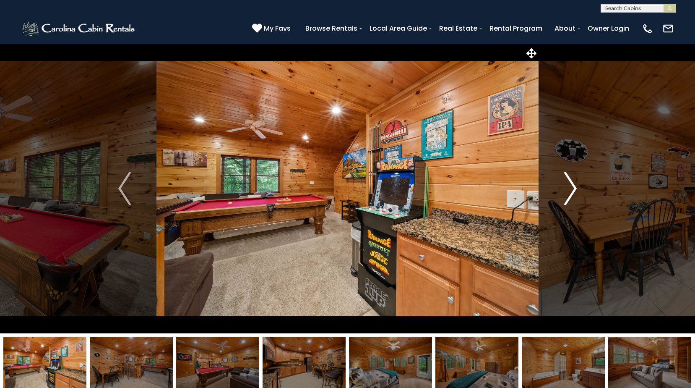
click at [573, 190] on img "Next" at bounding box center [570, 189] width 13 height 34
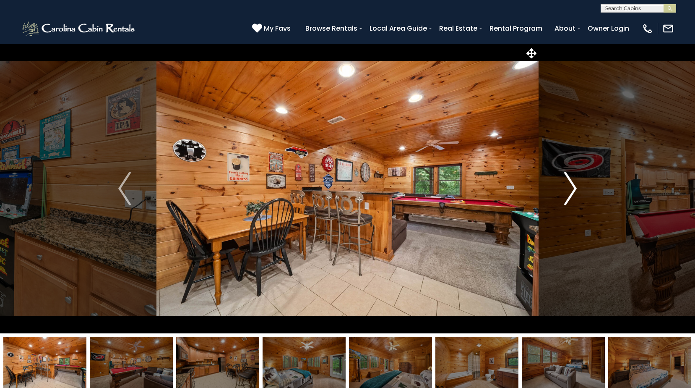
click at [573, 190] on img "Next" at bounding box center [570, 189] width 13 height 34
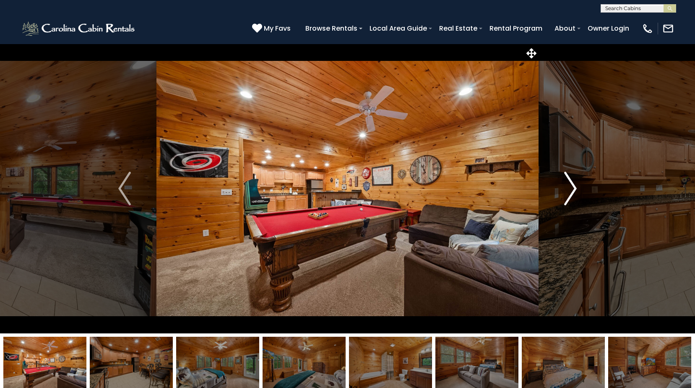
click at [573, 190] on img "Next" at bounding box center [570, 189] width 13 height 34
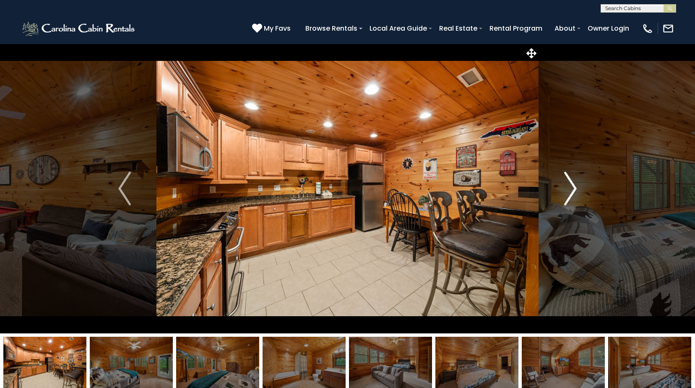
click at [573, 190] on img "Next" at bounding box center [570, 189] width 13 height 34
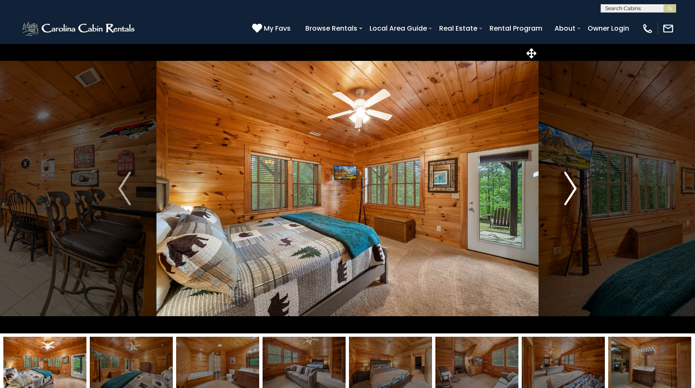
click at [573, 190] on img "Next" at bounding box center [570, 189] width 13 height 34
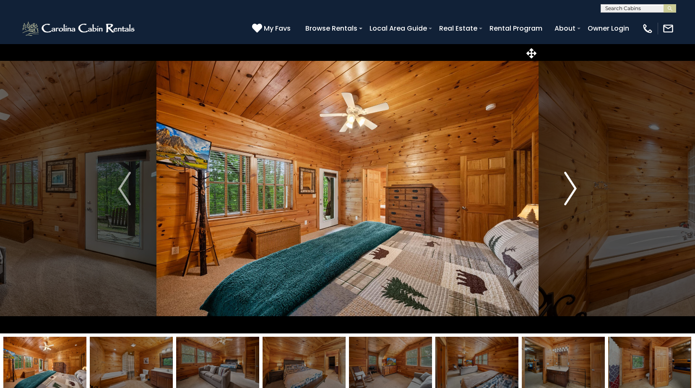
click at [573, 190] on img "Next" at bounding box center [570, 189] width 13 height 34
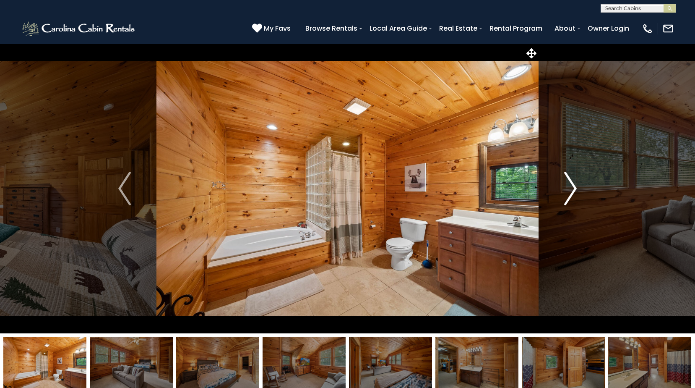
click at [573, 190] on img "Next" at bounding box center [570, 189] width 13 height 34
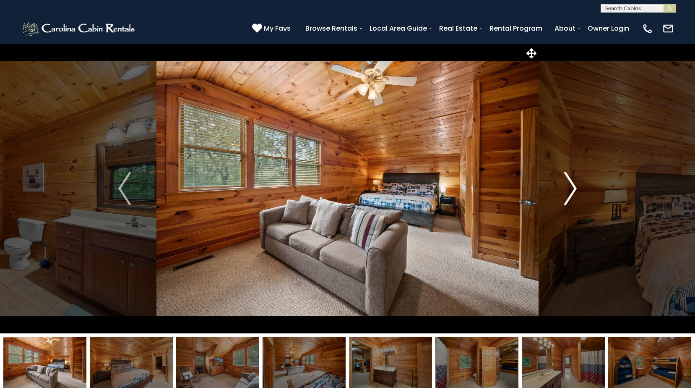
click at [573, 190] on img "Next" at bounding box center [570, 189] width 13 height 34
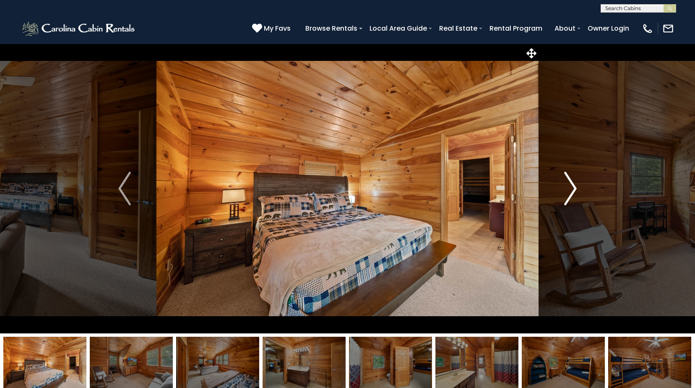
click at [573, 190] on img "Next" at bounding box center [570, 189] width 13 height 34
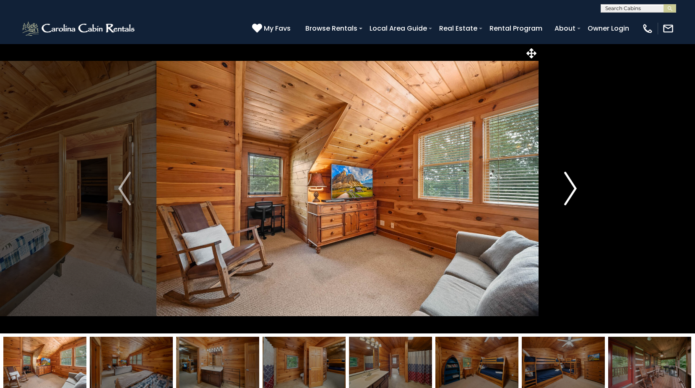
click at [573, 190] on img "Next" at bounding box center [570, 189] width 13 height 34
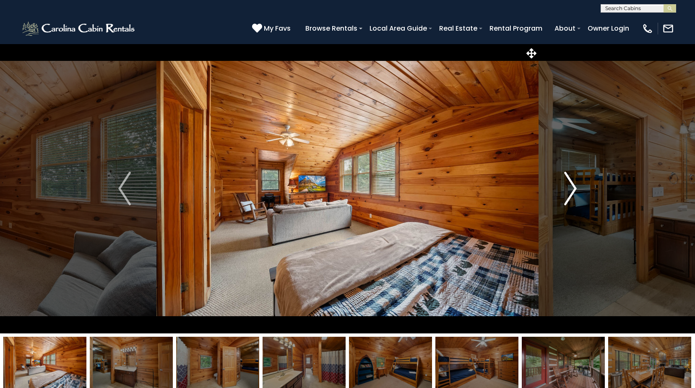
click at [573, 190] on img "Next" at bounding box center [570, 189] width 13 height 34
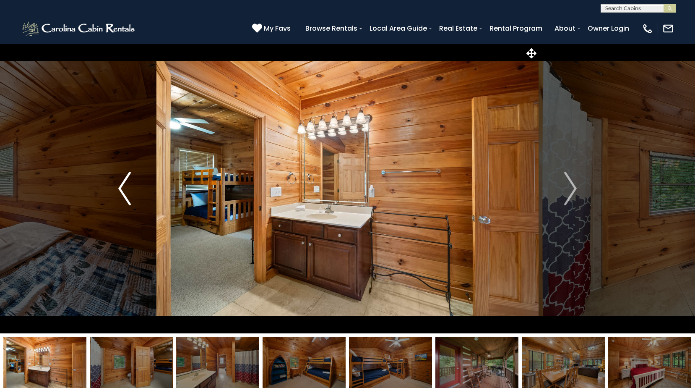
click at [128, 190] on img "Previous" at bounding box center [124, 189] width 13 height 34
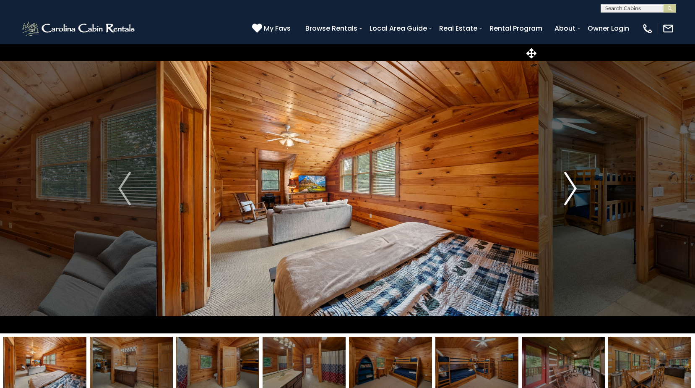
click at [573, 192] on img "Next" at bounding box center [570, 189] width 13 height 34
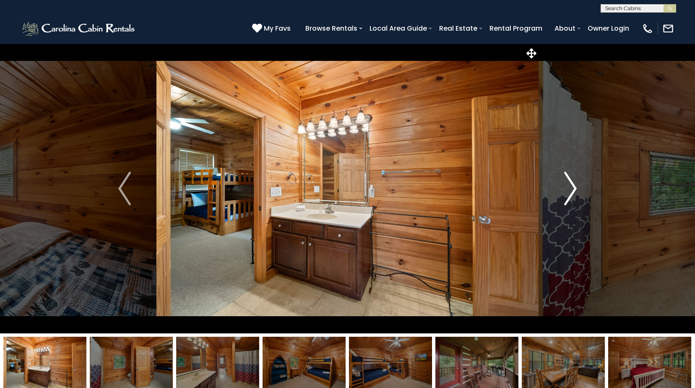
click at [573, 192] on img "Next" at bounding box center [570, 189] width 13 height 34
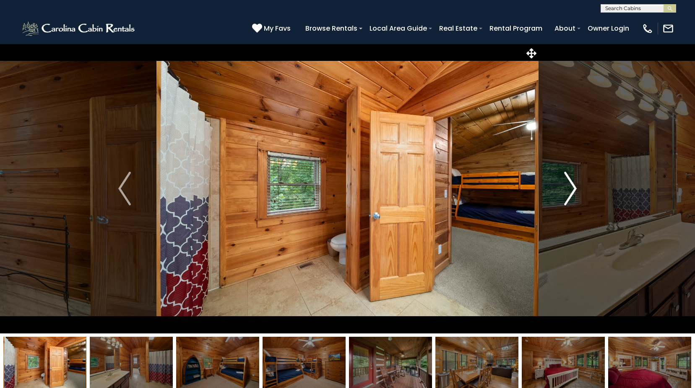
click at [573, 192] on img "Next" at bounding box center [570, 189] width 13 height 34
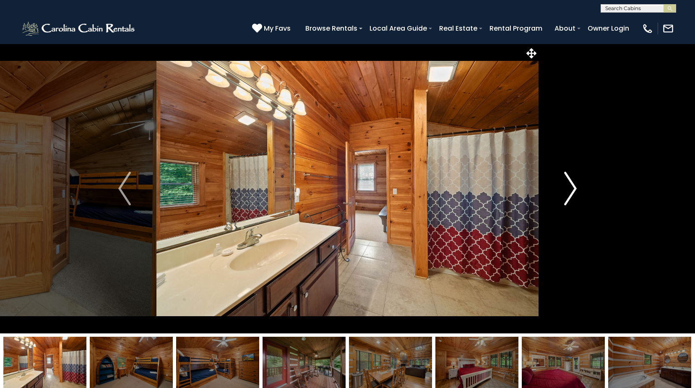
click at [573, 192] on img "Next" at bounding box center [570, 189] width 13 height 34
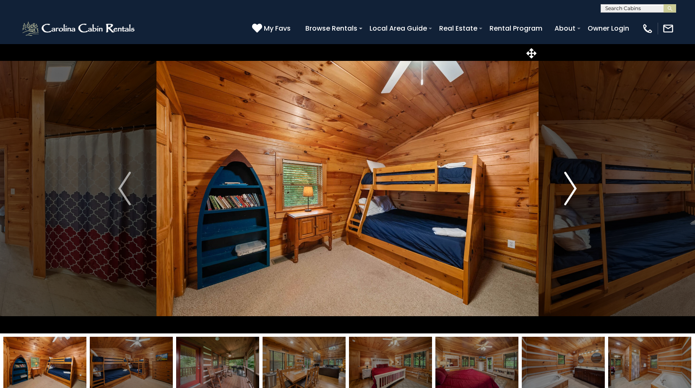
click at [573, 192] on img "Next" at bounding box center [570, 189] width 13 height 34
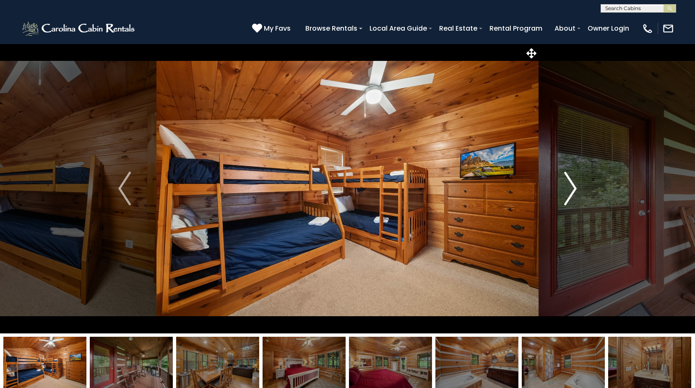
click at [573, 192] on img "Next" at bounding box center [570, 189] width 13 height 34
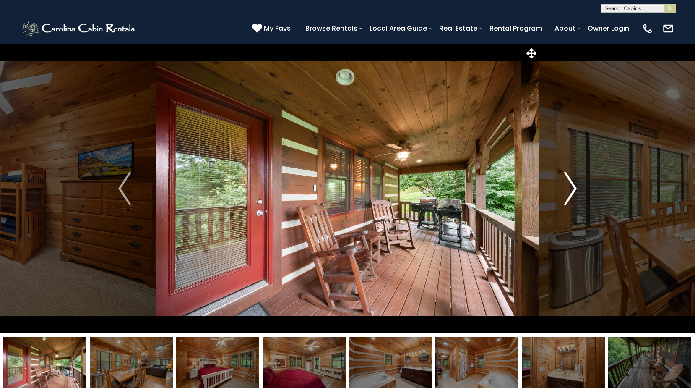
click at [573, 192] on img "Next" at bounding box center [570, 189] width 13 height 34
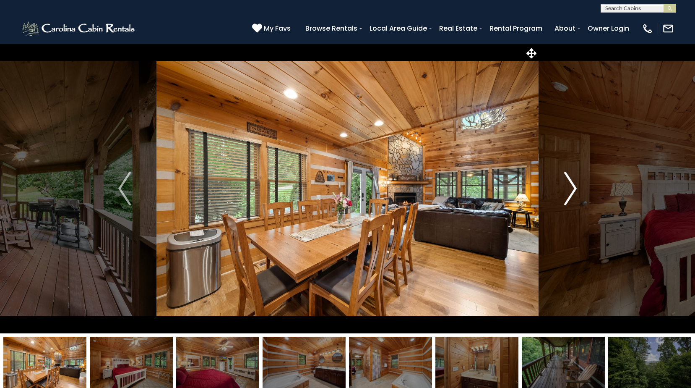
click at [573, 192] on img "Next" at bounding box center [570, 189] width 13 height 34
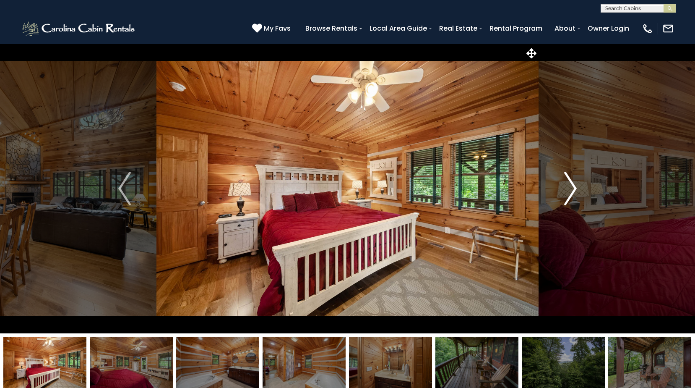
click at [573, 192] on img "Next" at bounding box center [570, 189] width 13 height 34
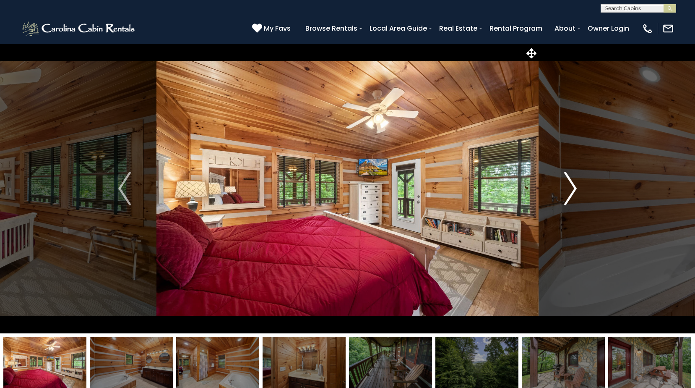
click at [573, 192] on img "Next" at bounding box center [570, 189] width 13 height 34
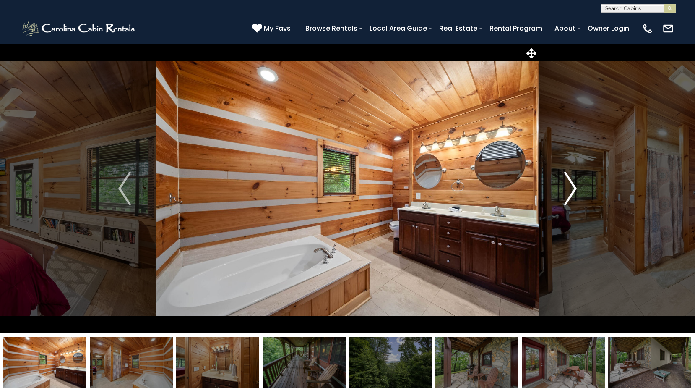
click at [573, 192] on img "Next" at bounding box center [570, 189] width 13 height 34
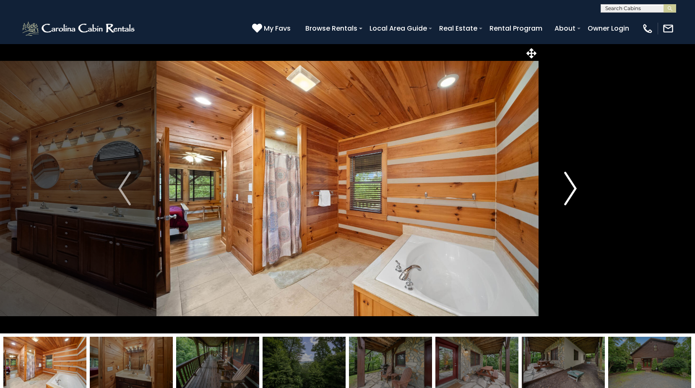
click at [573, 192] on img "Next" at bounding box center [570, 189] width 13 height 34
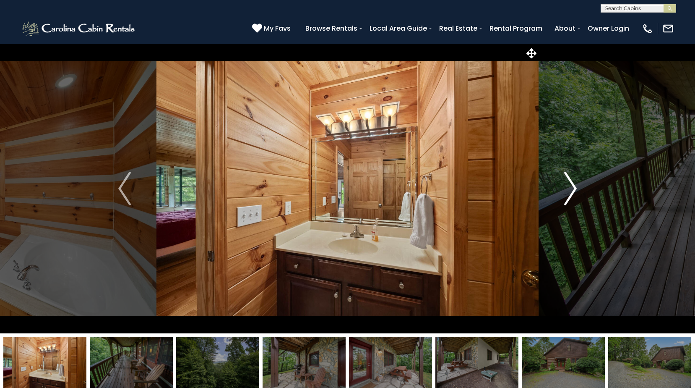
click at [573, 192] on img "Next" at bounding box center [570, 189] width 13 height 34
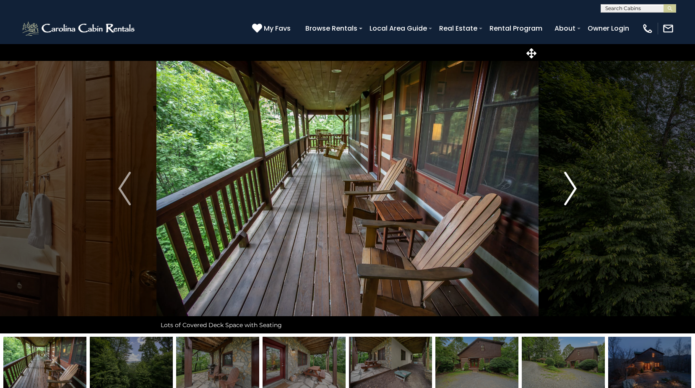
click at [573, 189] on img "Next" at bounding box center [570, 189] width 13 height 34
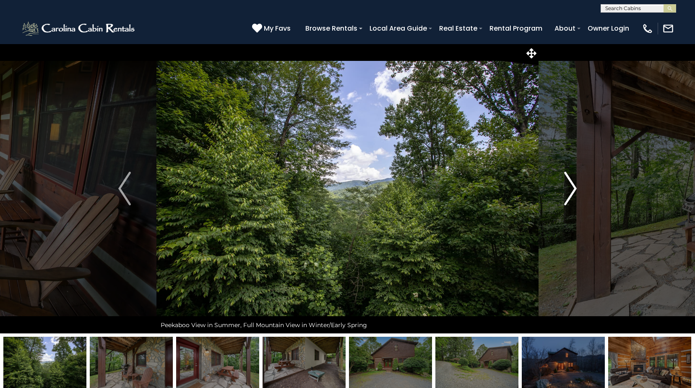
click at [573, 189] on img "Next" at bounding box center [570, 189] width 13 height 34
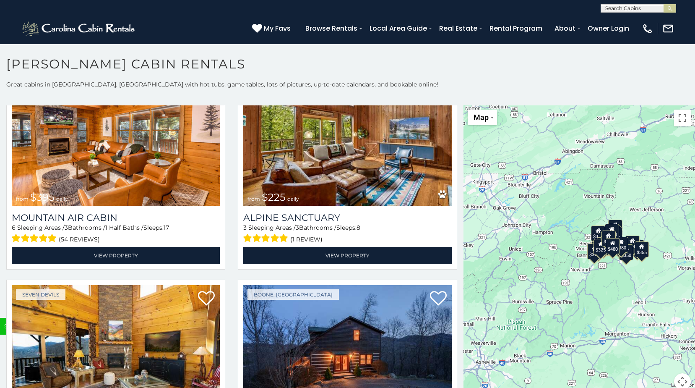
scroll to position [2923, 0]
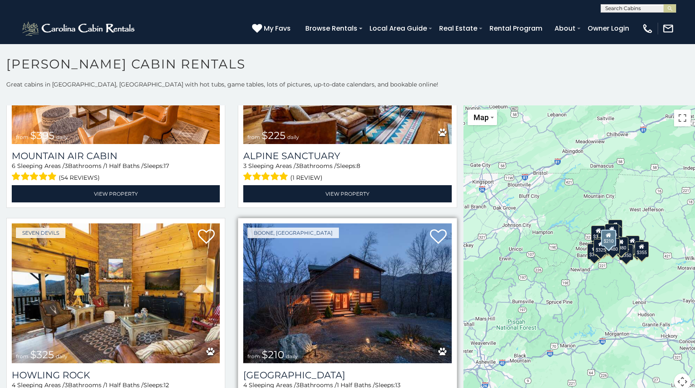
scroll to position [2972, 0]
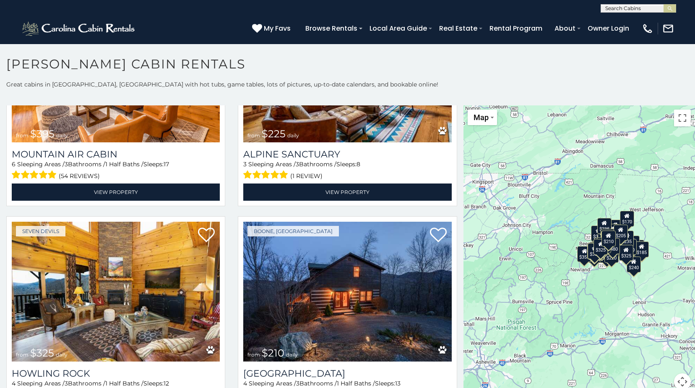
drag, startPoint x: 678, startPoint y: 377, endPoint x: 623, endPoint y: 377, distance: 55.8
click at [623, 377] on div "$349 $480 $525 $315 $355 $635 $675 $930 $400 $451 $330 $400 $485 $460 $395 $695…" at bounding box center [580, 252] width 232 height 294
click at [674, 380] on button "Map camera controls" at bounding box center [682, 381] width 17 height 17
click at [659, 360] on button "Move right" at bounding box center [661, 360] width 17 height 17
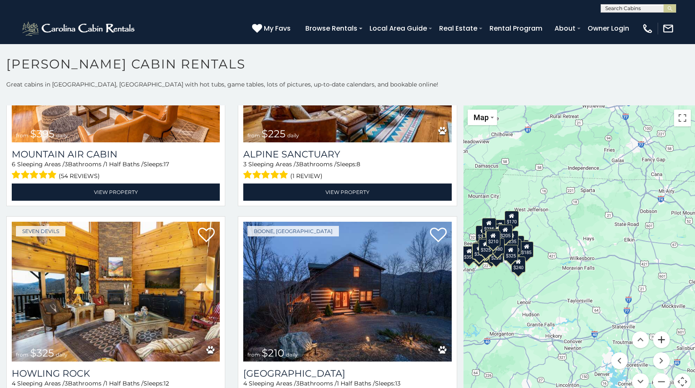
click at [657, 341] on button "Zoom in" at bounding box center [661, 339] width 17 height 17
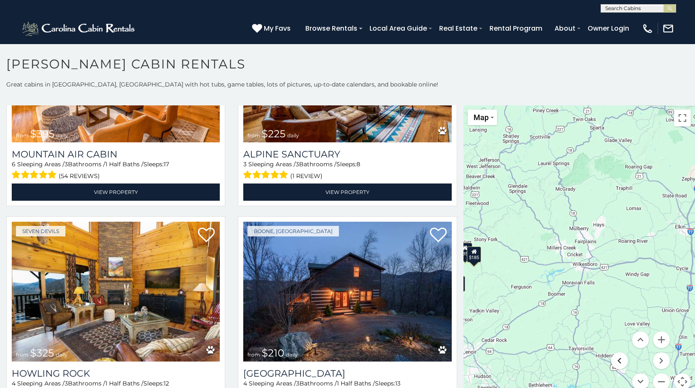
click at [618, 360] on button "Move left" at bounding box center [619, 360] width 17 height 17
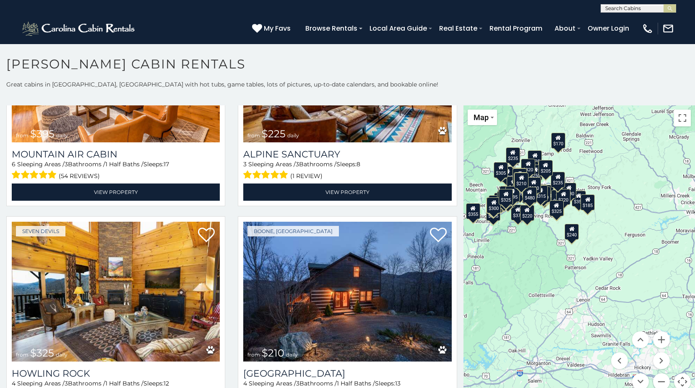
drag, startPoint x: 626, startPoint y: 312, endPoint x: 620, endPoint y: 260, distance: 52.8
click at [620, 260] on div "$349 $480 $525 $315 $355 $635 $675 $930 $400 $451 $330 $400 $485 $460 $395 $695…" at bounding box center [580, 252] width 232 height 294
click at [658, 339] on button "Zoom in" at bounding box center [661, 339] width 17 height 17
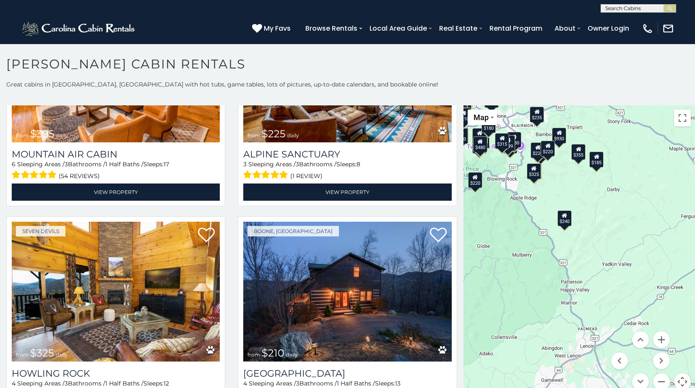
click at [561, 223] on div "$240" at bounding box center [565, 218] width 14 height 16
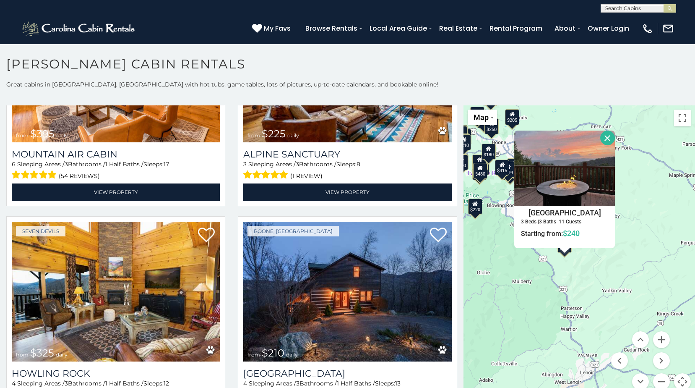
click at [607, 137] on button "Close" at bounding box center [607, 137] width 15 height 15
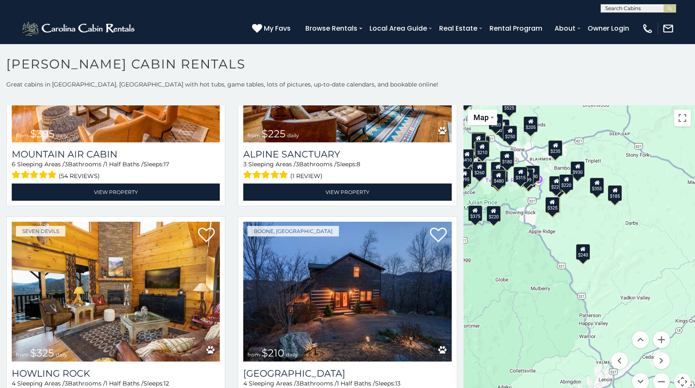
drag, startPoint x: 524, startPoint y: 264, endPoint x: 544, endPoint y: 271, distance: 21.0
click at [544, 271] on div "$349 $480 $525 $315 $355 $635 $675 $930 $400 $451 $330 $400 $485 $460 $395 $695…" at bounding box center [580, 252] width 232 height 294
click at [613, 195] on div "$185" at bounding box center [615, 193] width 14 height 16
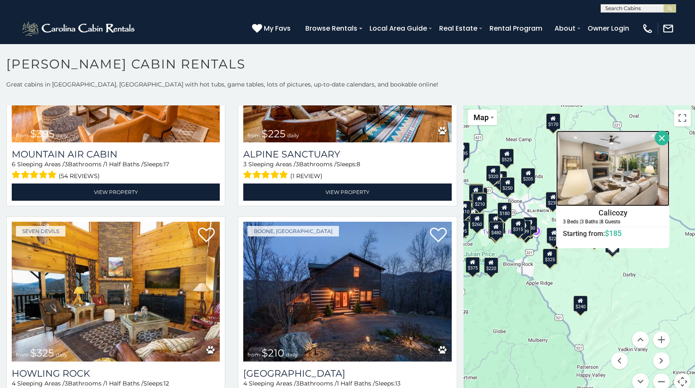
click at [590, 164] on img at bounding box center [612, 168] width 113 height 76
click at [551, 124] on div "$170" at bounding box center [553, 121] width 14 height 16
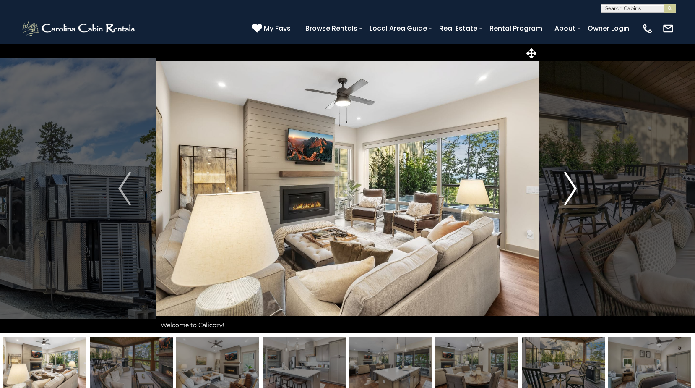
click at [568, 188] on img "Next" at bounding box center [570, 189] width 13 height 34
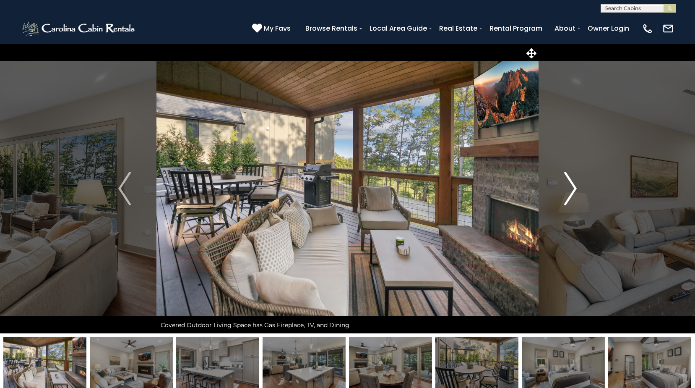
click at [568, 188] on img "Next" at bounding box center [570, 189] width 13 height 34
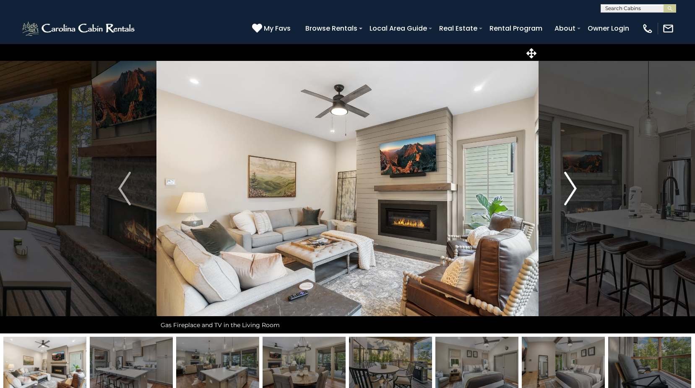
click at [568, 188] on img "Next" at bounding box center [570, 189] width 13 height 34
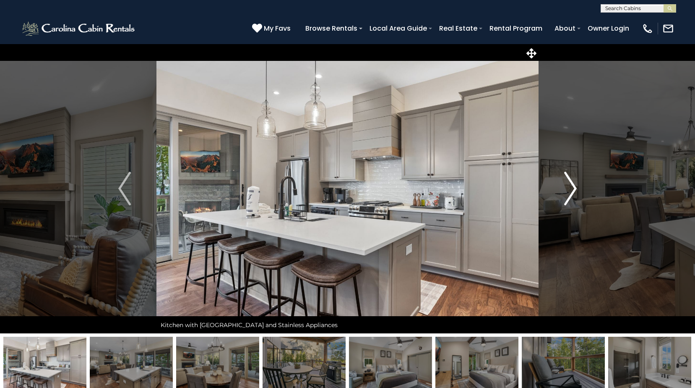
click at [568, 188] on img "Next" at bounding box center [570, 189] width 13 height 34
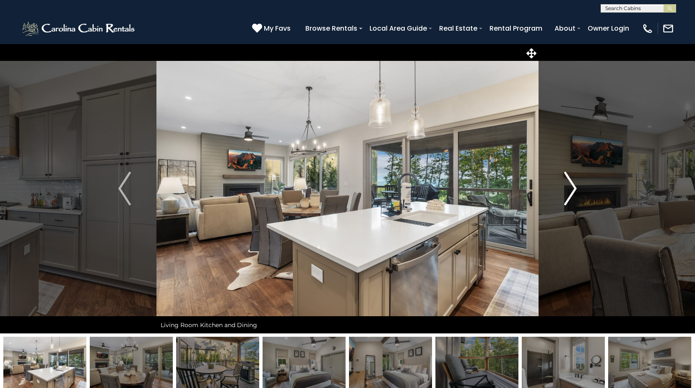
click at [568, 188] on img "Next" at bounding box center [570, 189] width 13 height 34
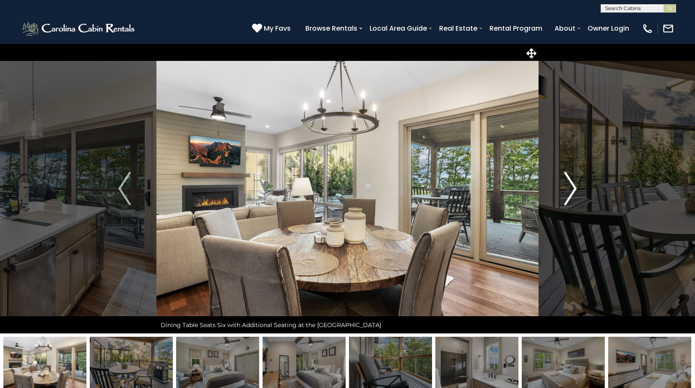
click at [568, 188] on img "Next" at bounding box center [570, 189] width 13 height 34
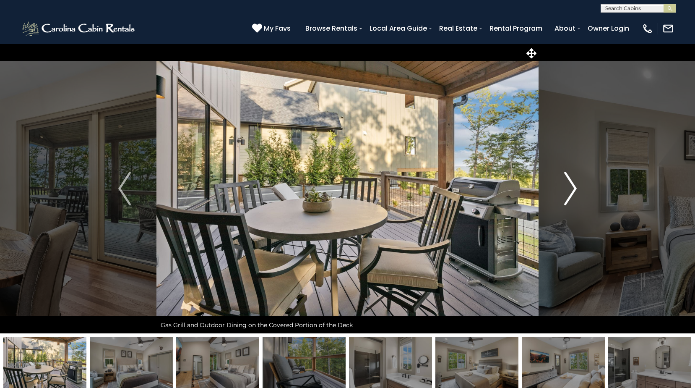
click at [568, 188] on img "Next" at bounding box center [570, 189] width 13 height 34
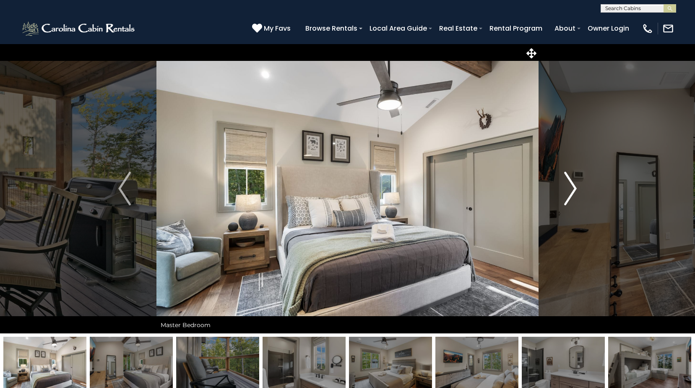
click at [568, 188] on img "Next" at bounding box center [570, 189] width 13 height 34
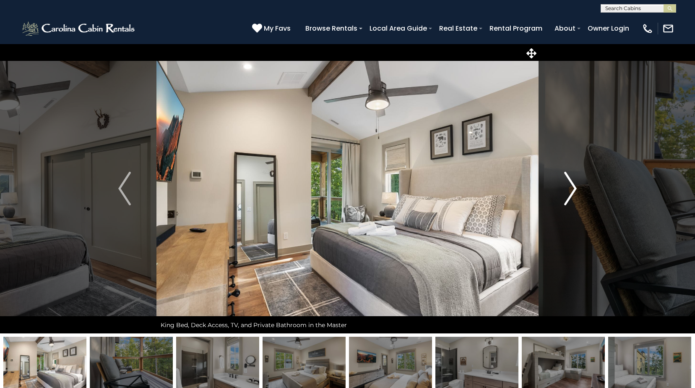
click at [568, 188] on img "Next" at bounding box center [570, 189] width 13 height 34
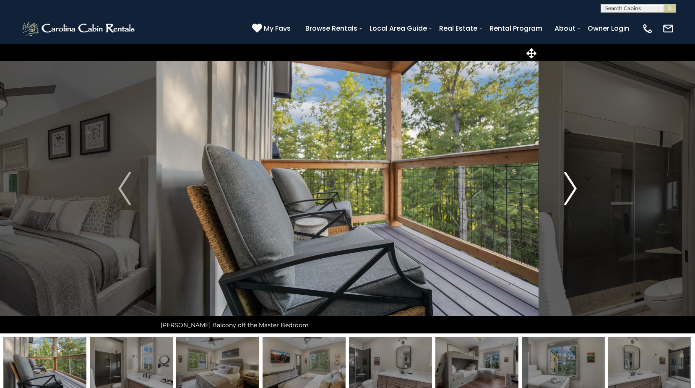
click at [568, 188] on img "Next" at bounding box center [570, 189] width 13 height 34
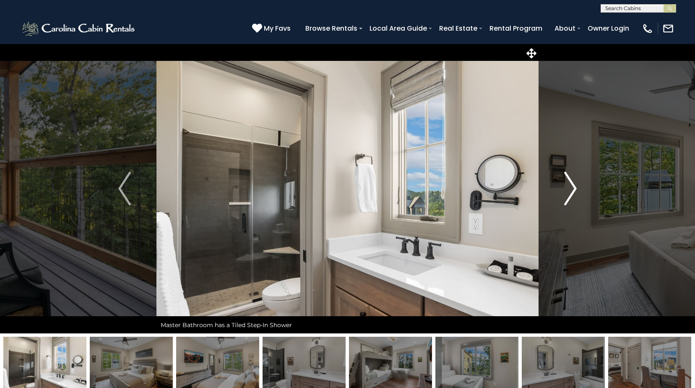
click at [568, 188] on img "Next" at bounding box center [570, 189] width 13 height 34
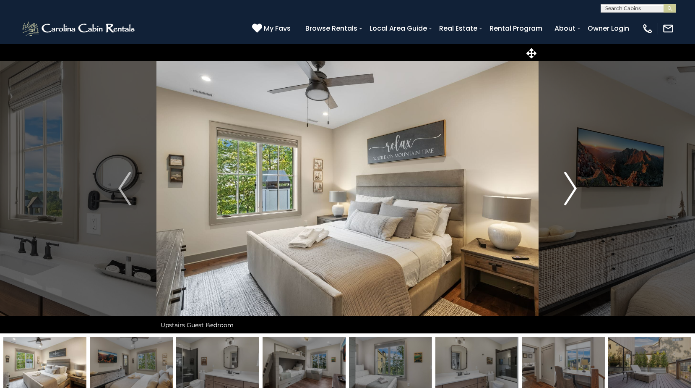
click at [568, 188] on img "Next" at bounding box center [570, 189] width 13 height 34
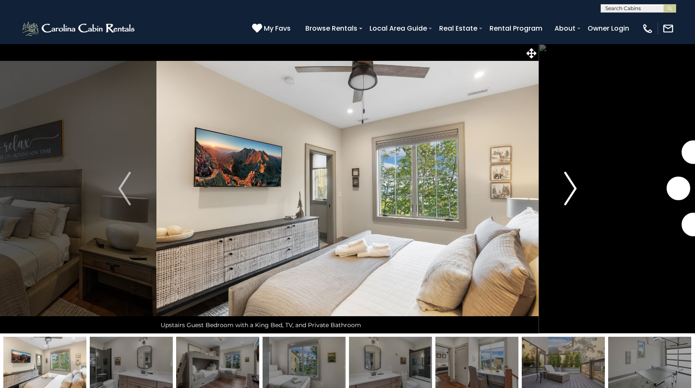
click at [568, 188] on img "Next" at bounding box center [570, 189] width 13 height 34
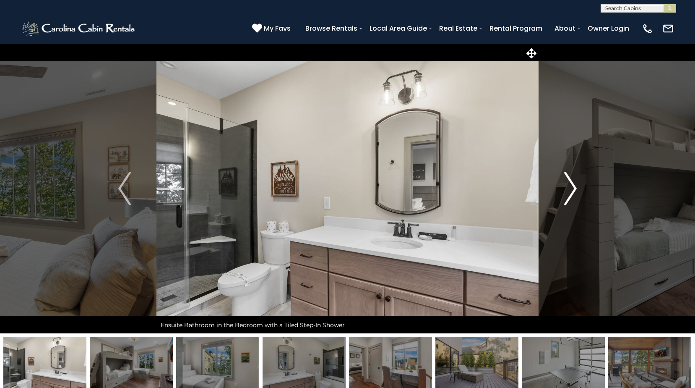
click at [568, 188] on img "Next" at bounding box center [570, 189] width 13 height 34
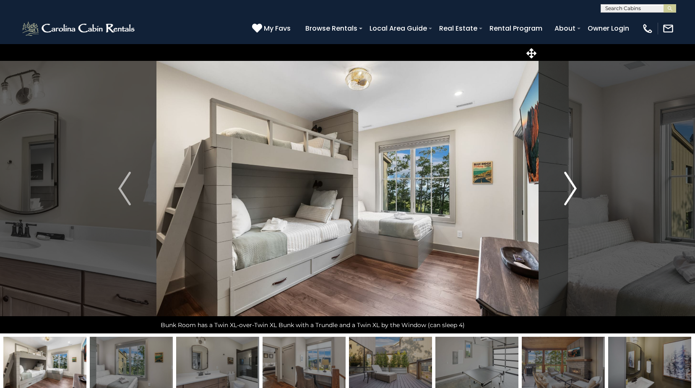
click at [568, 188] on img "Next" at bounding box center [570, 189] width 13 height 34
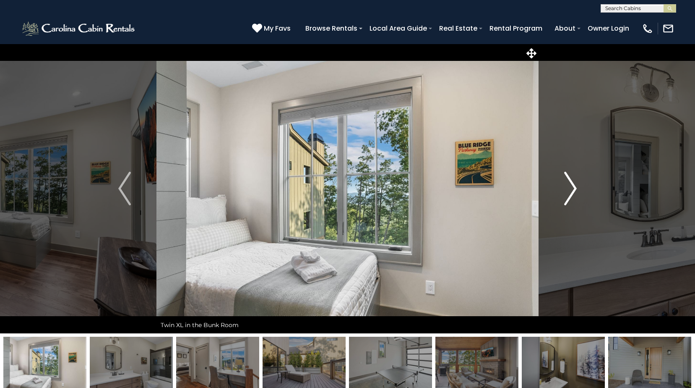
click at [568, 188] on img "Next" at bounding box center [570, 189] width 13 height 34
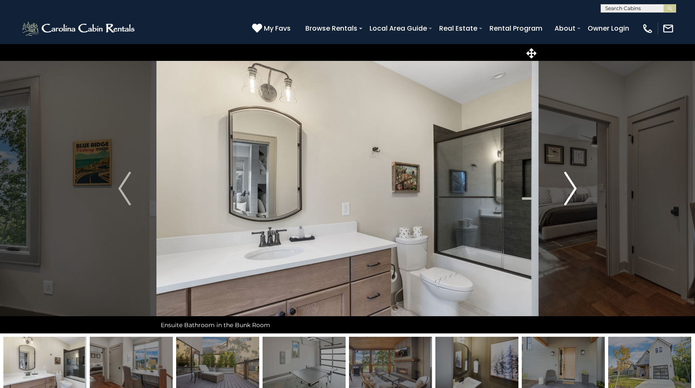
click at [568, 188] on img "Next" at bounding box center [570, 189] width 13 height 34
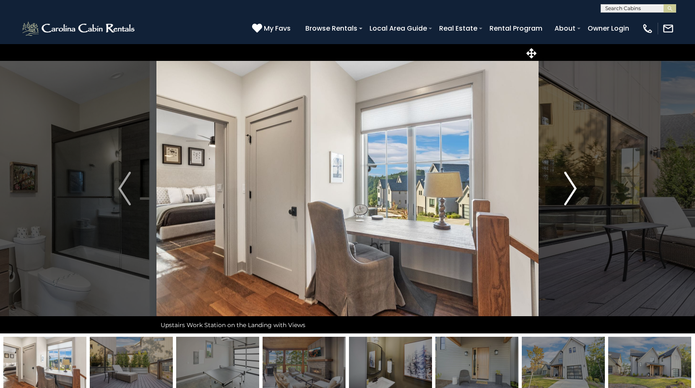
click at [568, 188] on img "Next" at bounding box center [570, 189] width 13 height 34
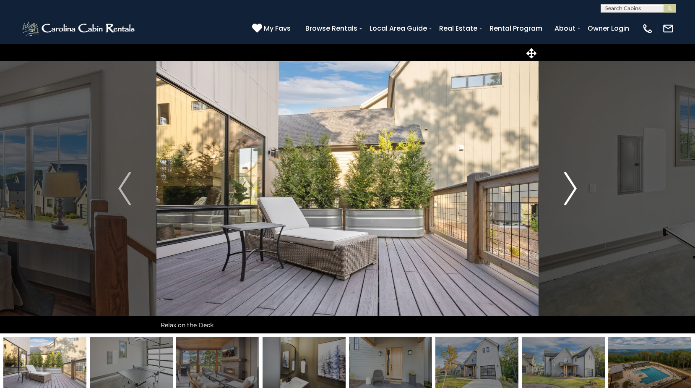
click at [568, 188] on img "Next" at bounding box center [570, 189] width 13 height 34
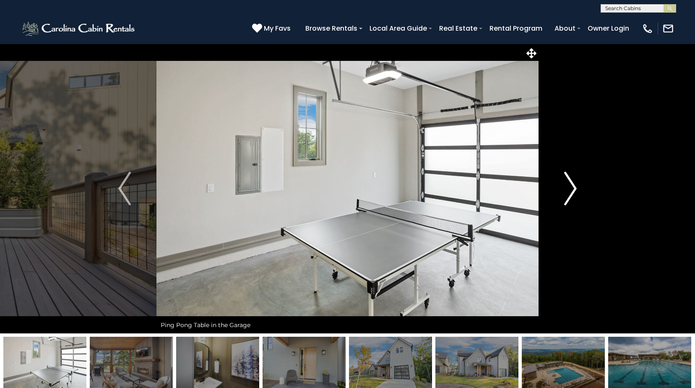
click at [568, 188] on img "Next" at bounding box center [570, 189] width 13 height 34
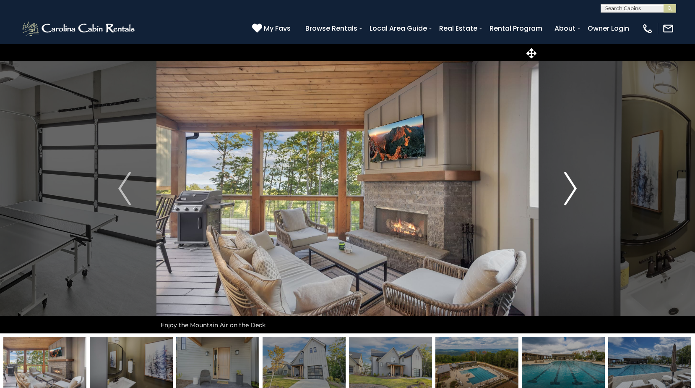
click at [568, 188] on img "Next" at bounding box center [570, 189] width 13 height 34
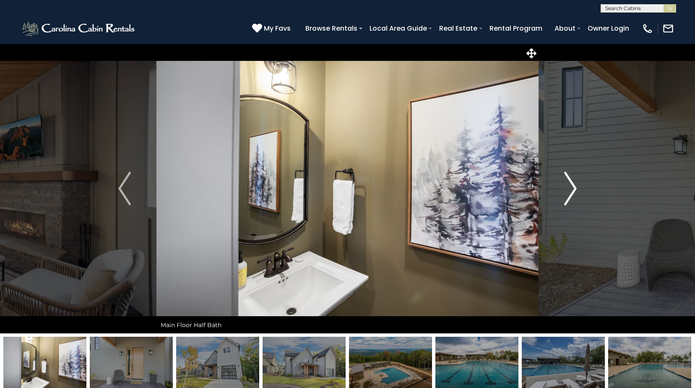
click at [568, 188] on img "Next" at bounding box center [570, 189] width 13 height 34
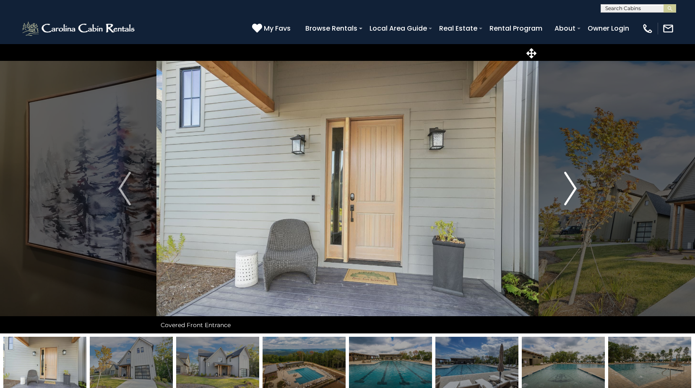
click at [568, 188] on img "Next" at bounding box center [570, 189] width 13 height 34
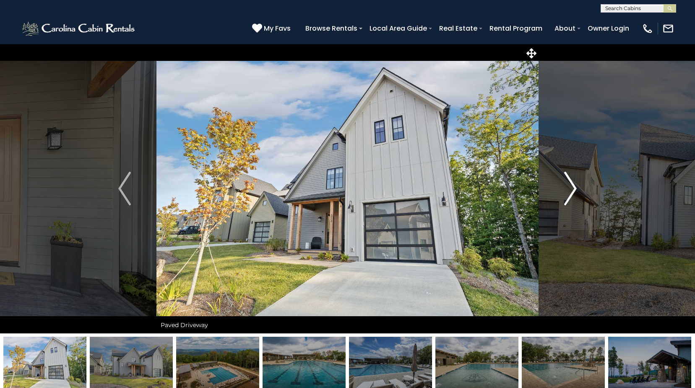
click at [568, 188] on img "Next" at bounding box center [570, 189] width 13 height 34
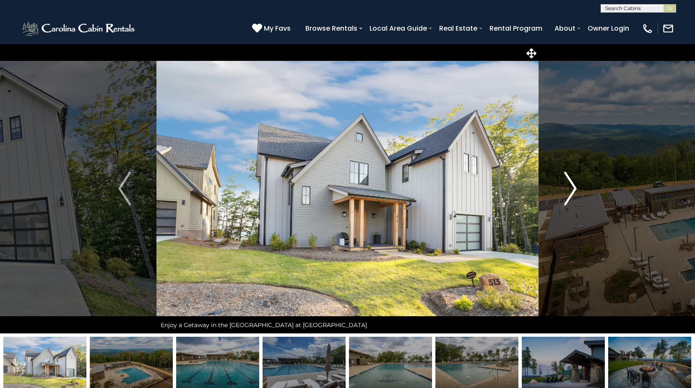
click at [568, 188] on img "Next" at bounding box center [570, 189] width 13 height 34
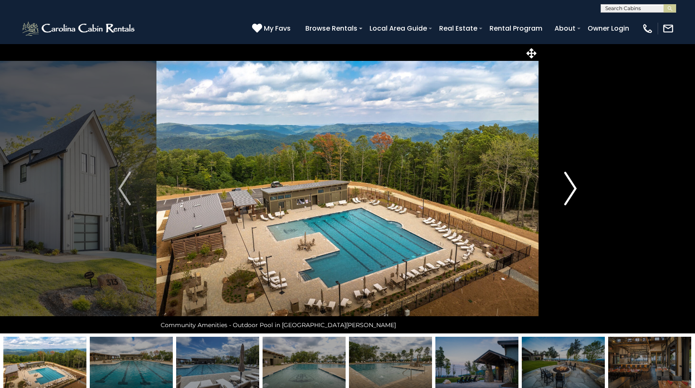
click at [568, 188] on img "Next" at bounding box center [570, 189] width 13 height 34
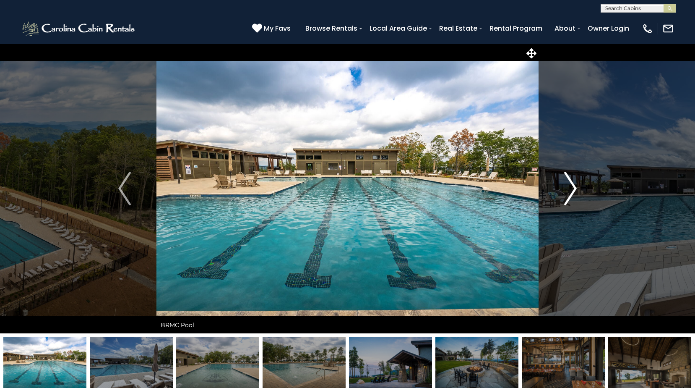
click at [568, 188] on img "Next" at bounding box center [570, 189] width 13 height 34
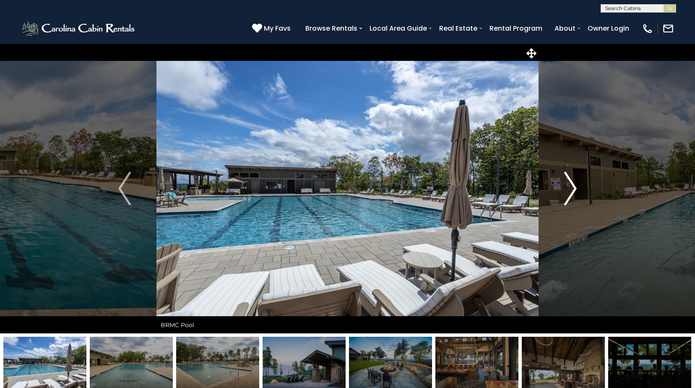
click at [568, 188] on img "Next" at bounding box center [570, 189] width 13 height 34
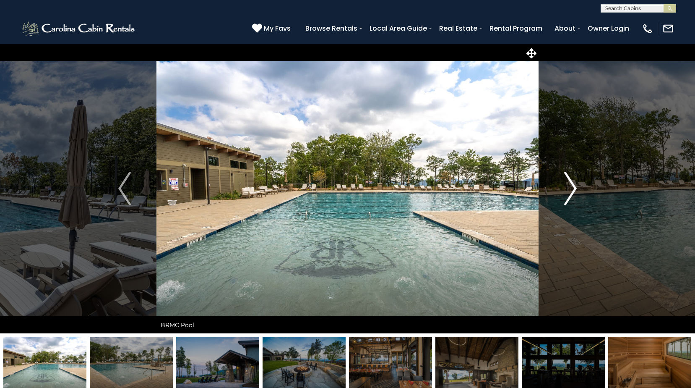
click at [568, 188] on img "Next" at bounding box center [570, 189] width 13 height 34
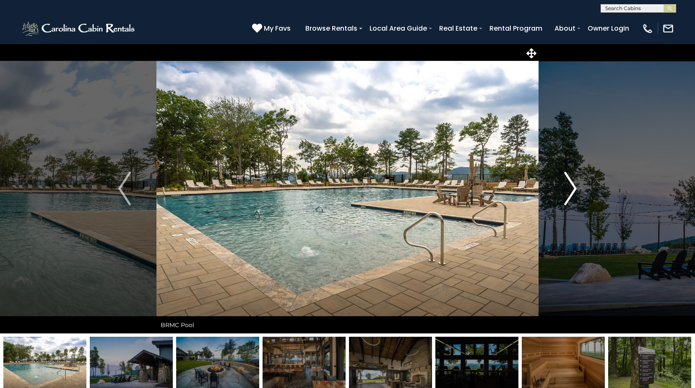
click at [568, 188] on img "Next" at bounding box center [570, 189] width 13 height 34
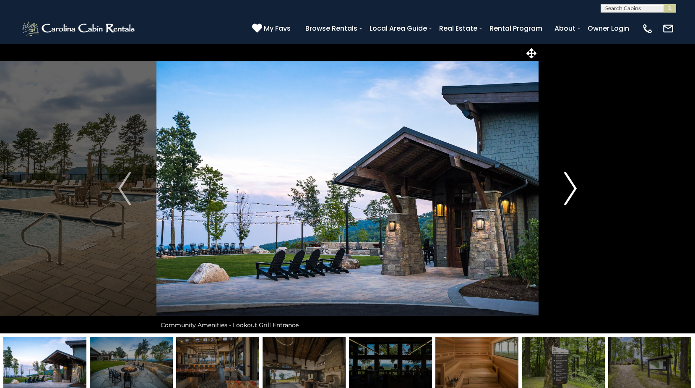
click at [568, 188] on img "Next" at bounding box center [570, 189] width 13 height 34
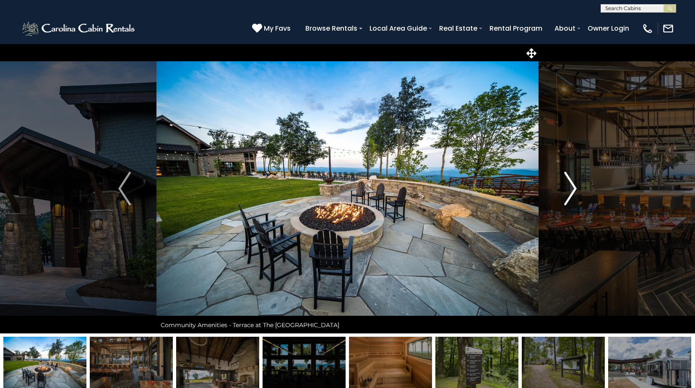
click at [568, 188] on img "Next" at bounding box center [570, 189] width 13 height 34
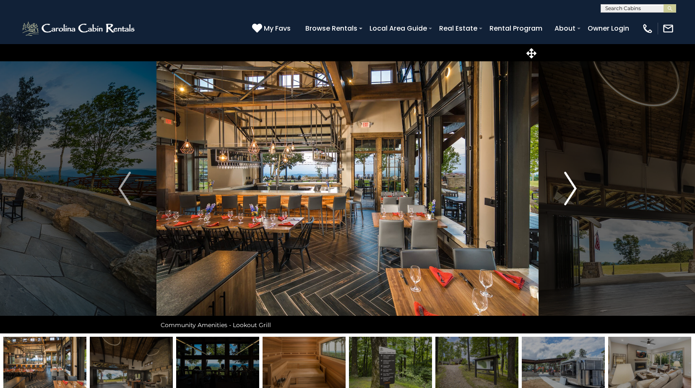
click at [568, 188] on img "Next" at bounding box center [570, 189] width 13 height 34
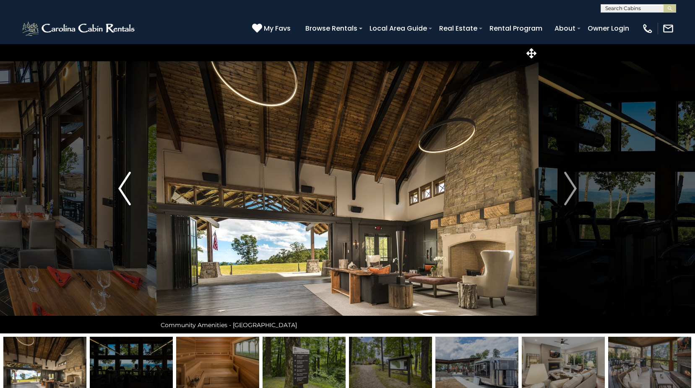
click at [128, 186] on img "Previous" at bounding box center [124, 189] width 13 height 34
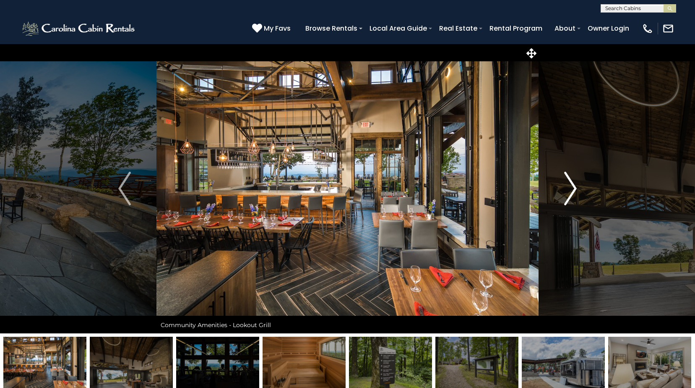
click at [575, 185] on img "Next" at bounding box center [570, 189] width 13 height 34
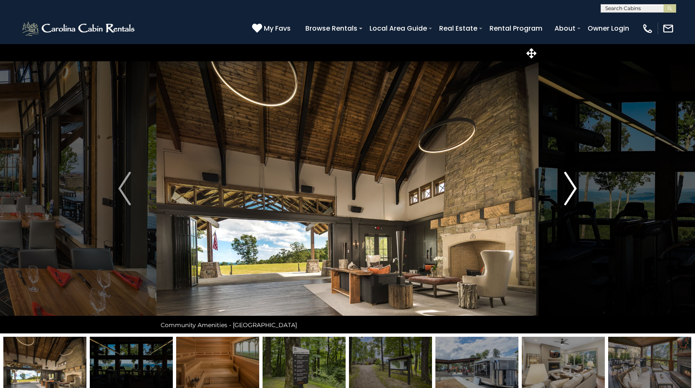
click at [575, 185] on img "Next" at bounding box center [570, 189] width 13 height 34
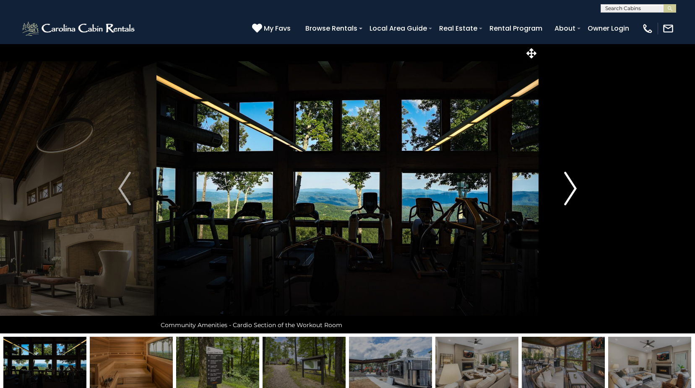
click at [575, 185] on img "Next" at bounding box center [570, 189] width 13 height 34
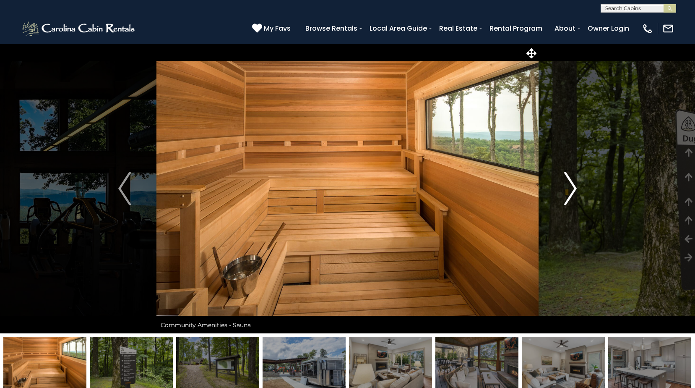
click at [575, 185] on img "Next" at bounding box center [570, 189] width 13 height 34
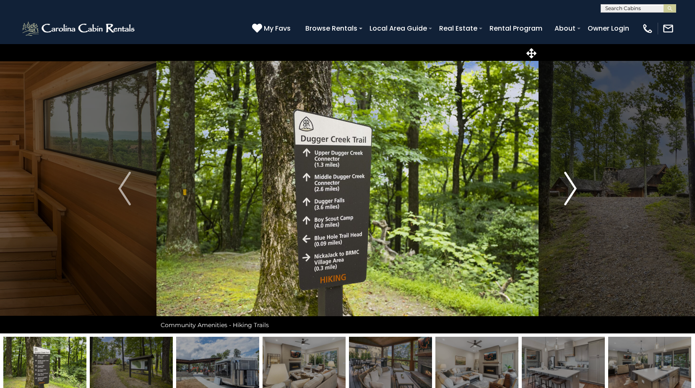
click at [575, 185] on img "Next" at bounding box center [570, 189] width 13 height 34
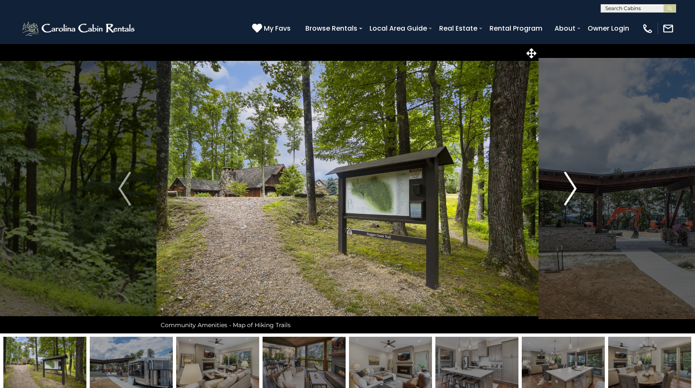
click at [575, 185] on img "Next" at bounding box center [570, 189] width 13 height 34
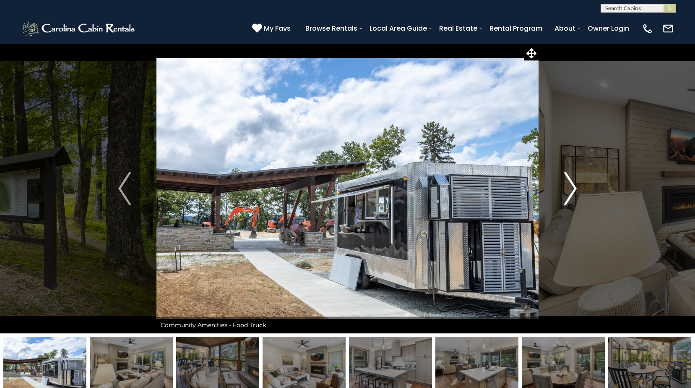
click at [575, 185] on img "Next" at bounding box center [570, 189] width 13 height 34
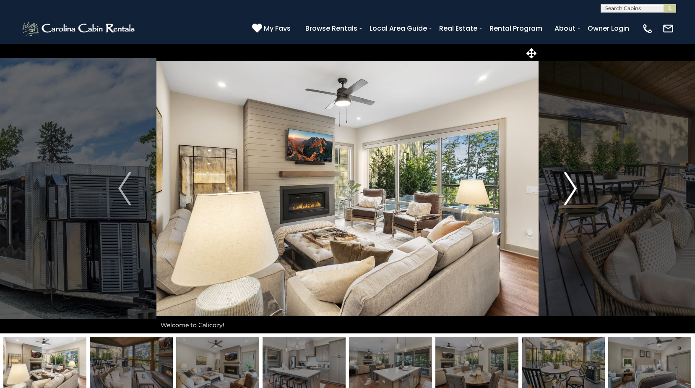
click at [575, 185] on img "Next" at bounding box center [570, 189] width 13 height 34
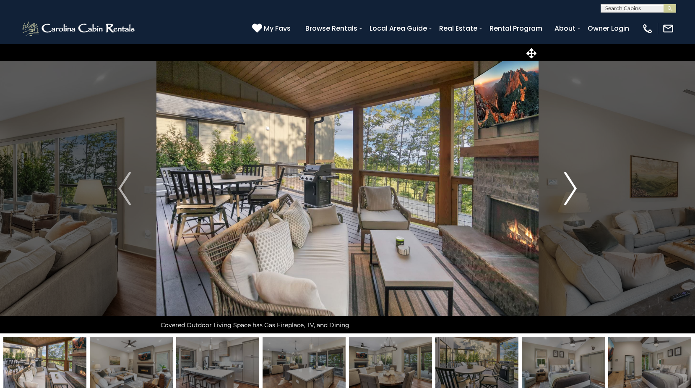
click at [575, 185] on img "Next" at bounding box center [570, 189] width 13 height 34
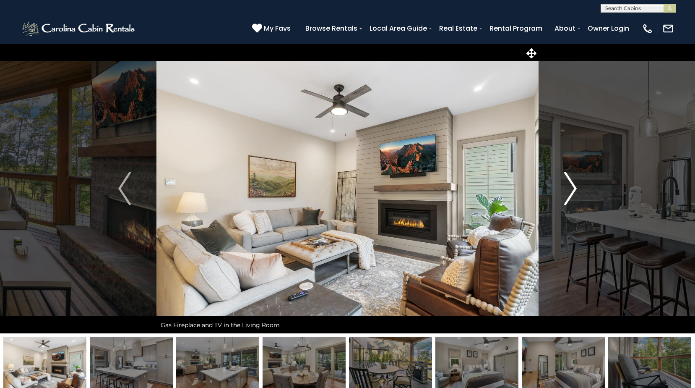
click at [572, 193] on img "Next" at bounding box center [570, 189] width 13 height 34
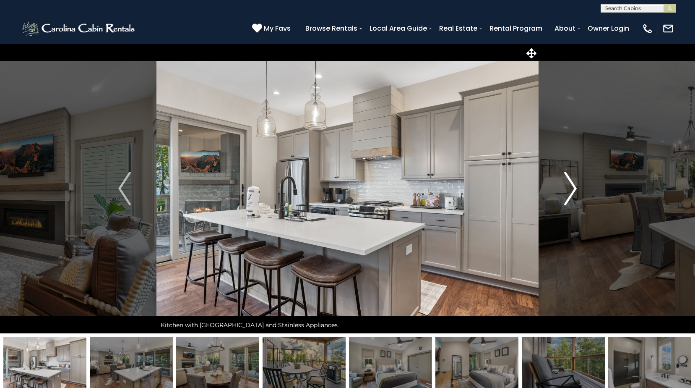
click at [572, 193] on img "Next" at bounding box center [570, 189] width 13 height 34
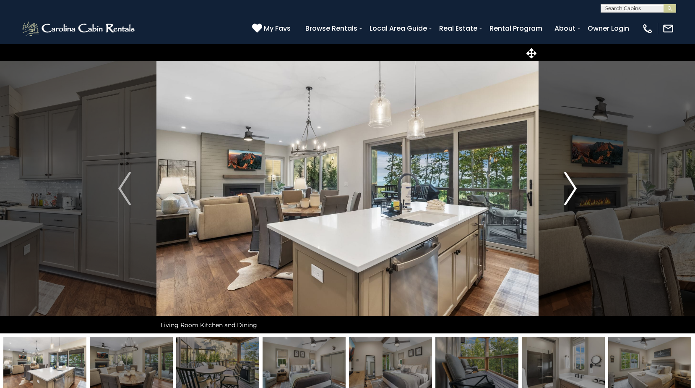
click at [572, 193] on img "Next" at bounding box center [570, 189] width 13 height 34
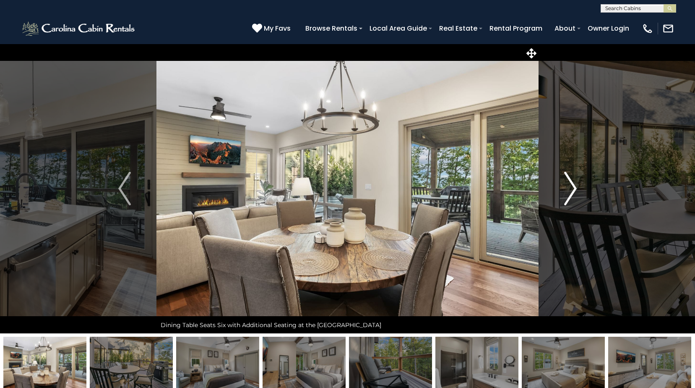
click at [572, 193] on img "Next" at bounding box center [570, 189] width 13 height 34
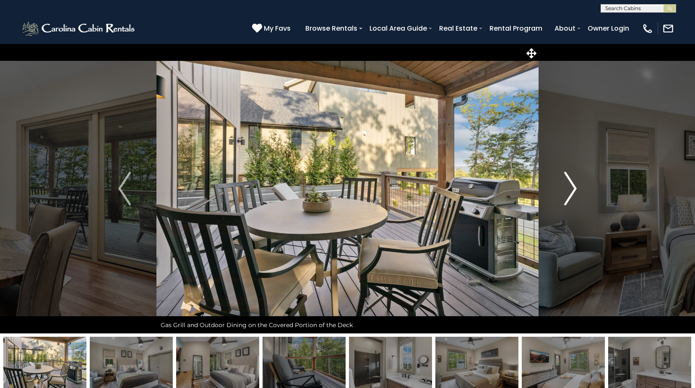
click at [572, 193] on img "Next" at bounding box center [570, 189] width 13 height 34
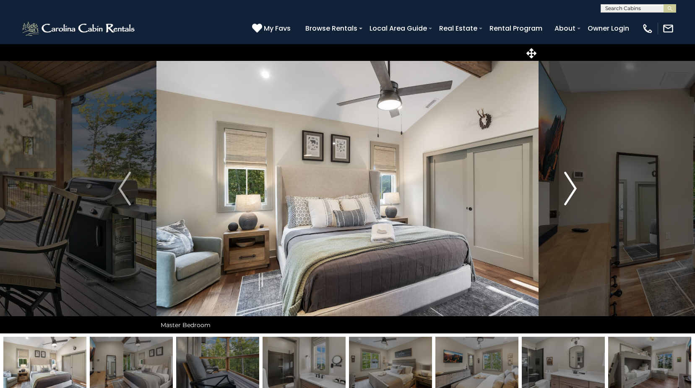
click at [572, 193] on img "Next" at bounding box center [570, 189] width 13 height 34
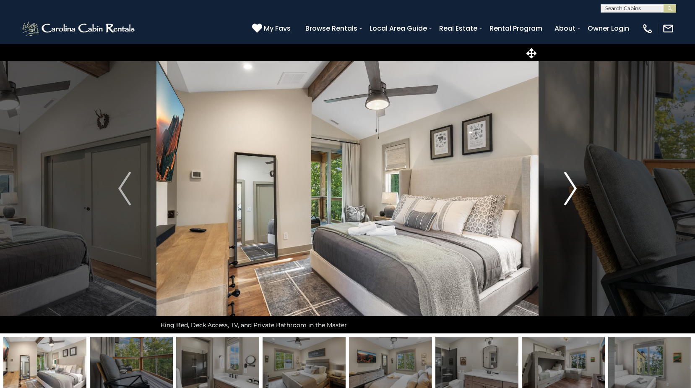
click at [572, 193] on img "Next" at bounding box center [570, 189] width 13 height 34
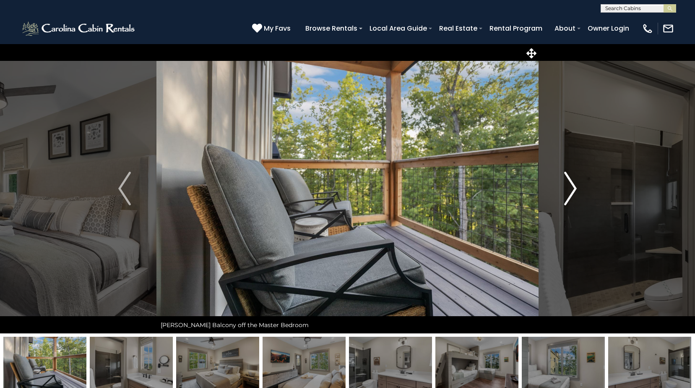
click at [572, 193] on img "Next" at bounding box center [570, 189] width 13 height 34
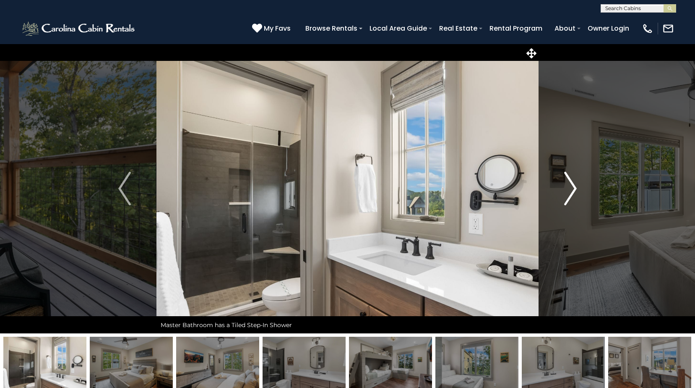
click at [572, 193] on img "Next" at bounding box center [570, 189] width 13 height 34
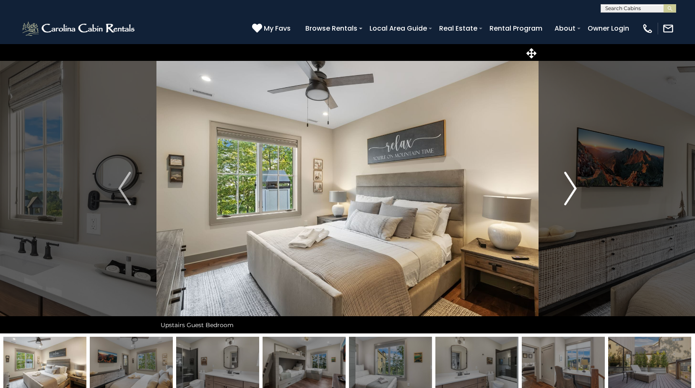
click at [572, 193] on img "Next" at bounding box center [570, 189] width 13 height 34
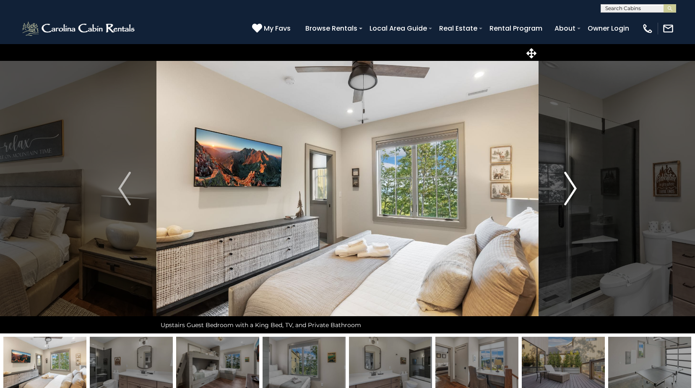
click at [572, 193] on img "Next" at bounding box center [570, 189] width 13 height 34
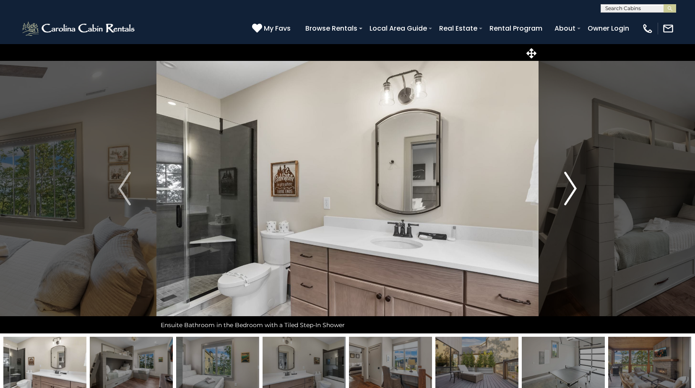
click at [572, 193] on img "Next" at bounding box center [570, 189] width 13 height 34
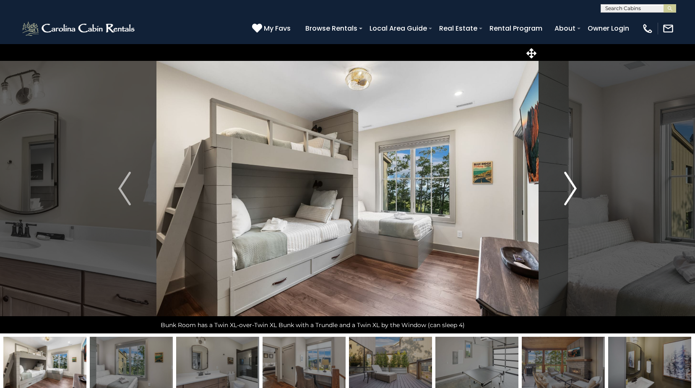
click at [572, 193] on img "Next" at bounding box center [570, 189] width 13 height 34
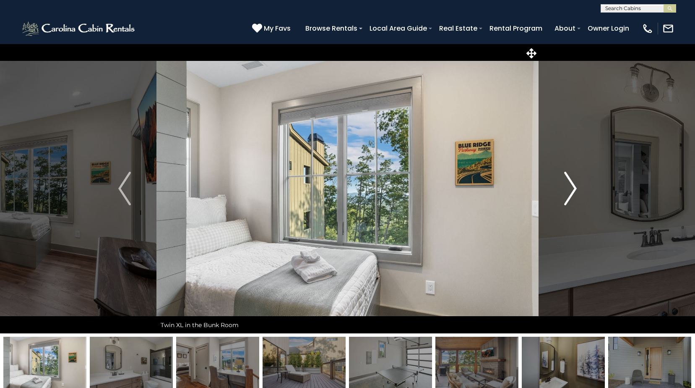
click at [572, 193] on img "Next" at bounding box center [570, 189] width 13 height 34
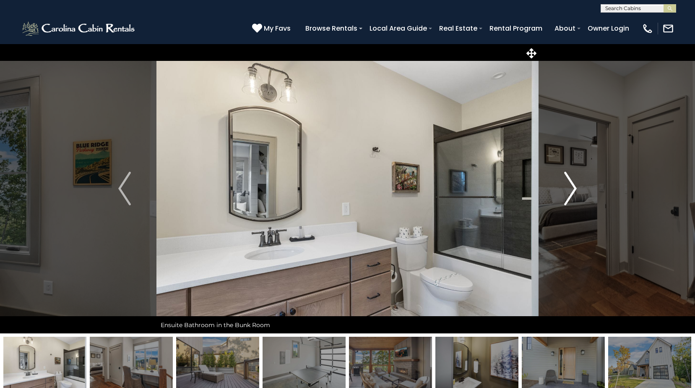
click at [572, 193] on img "Next" at bounding box center [570, 189] width 13 height 34
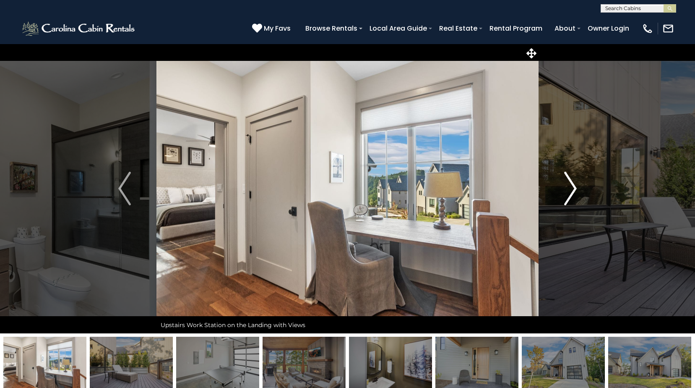
click at [572, 193] on img "Next" at bounding box center [570, 189] width 13 height 34
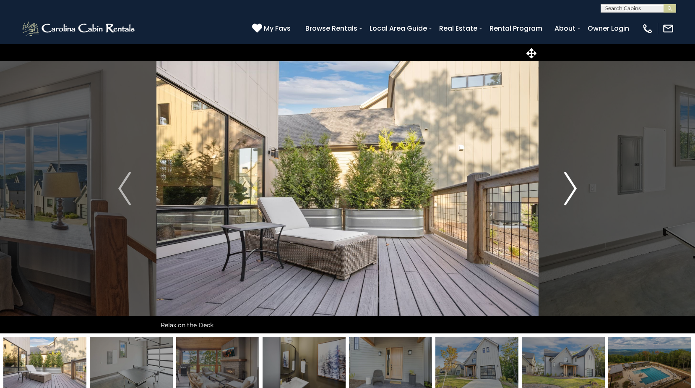
click at [572, 193] on img "Next" at bounding box center [570, 189] width 13 height 34
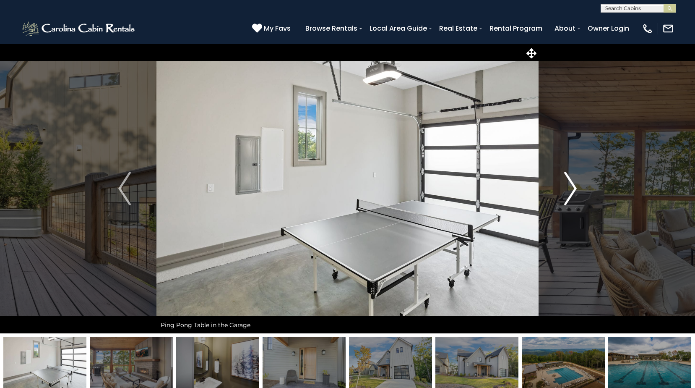
click at [572, 193] on img "Next" at bounding box center [570, 189] width 13 height 34
